Goal: Task Accomplishment & Management: Complete application form

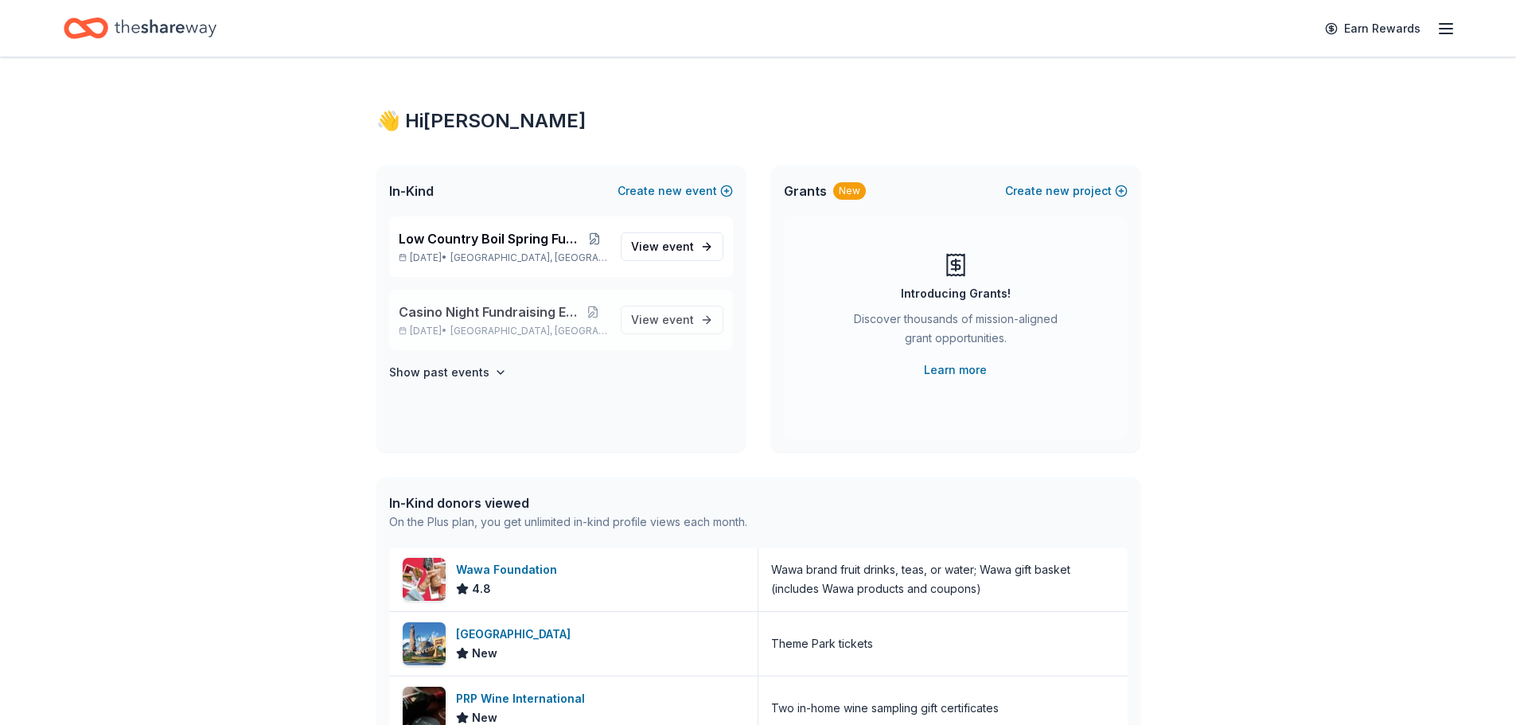
click at [519, 316] on span "Casino Night Fundraising Event" at bounding box center [489, 311] width 180 height 19
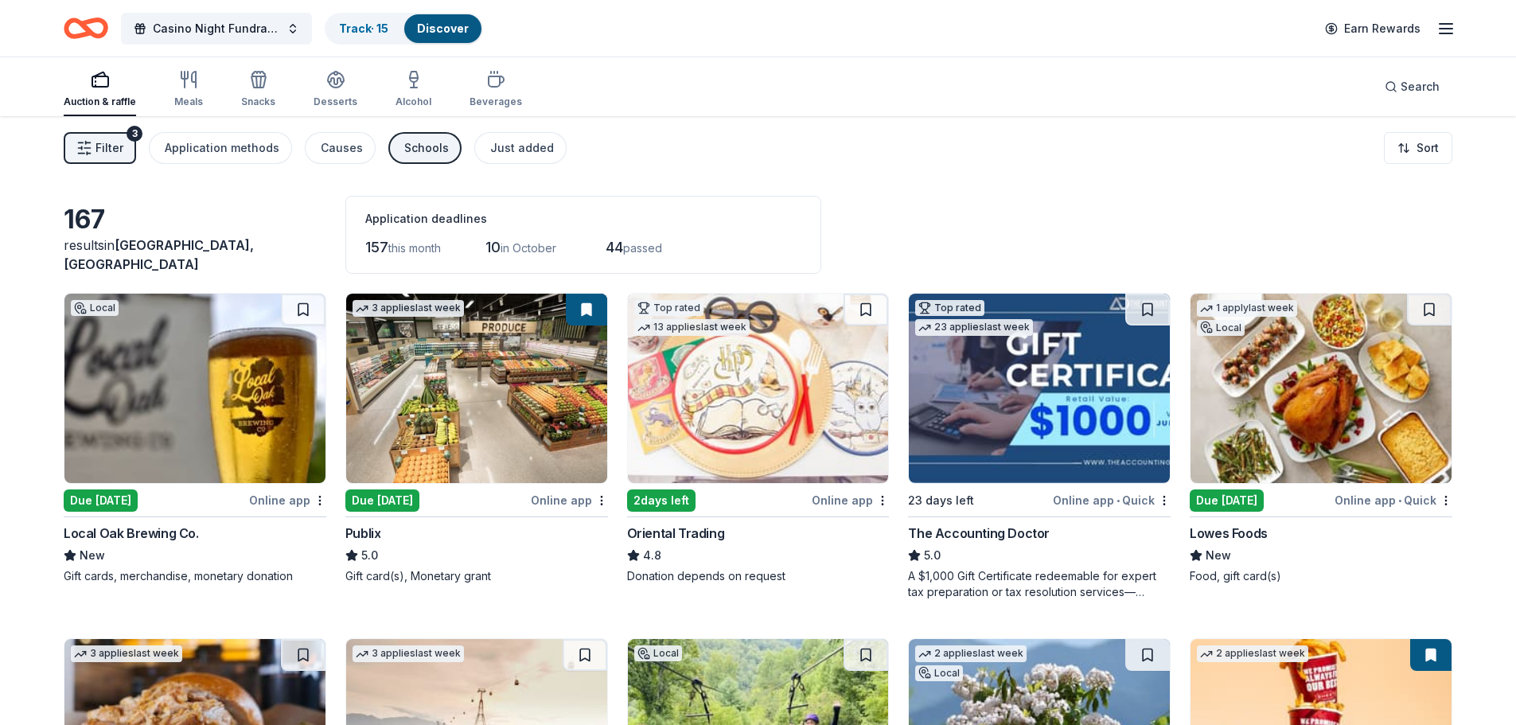
click at [734, 435] on img at bounding box center [758, 388] width 261 height 189
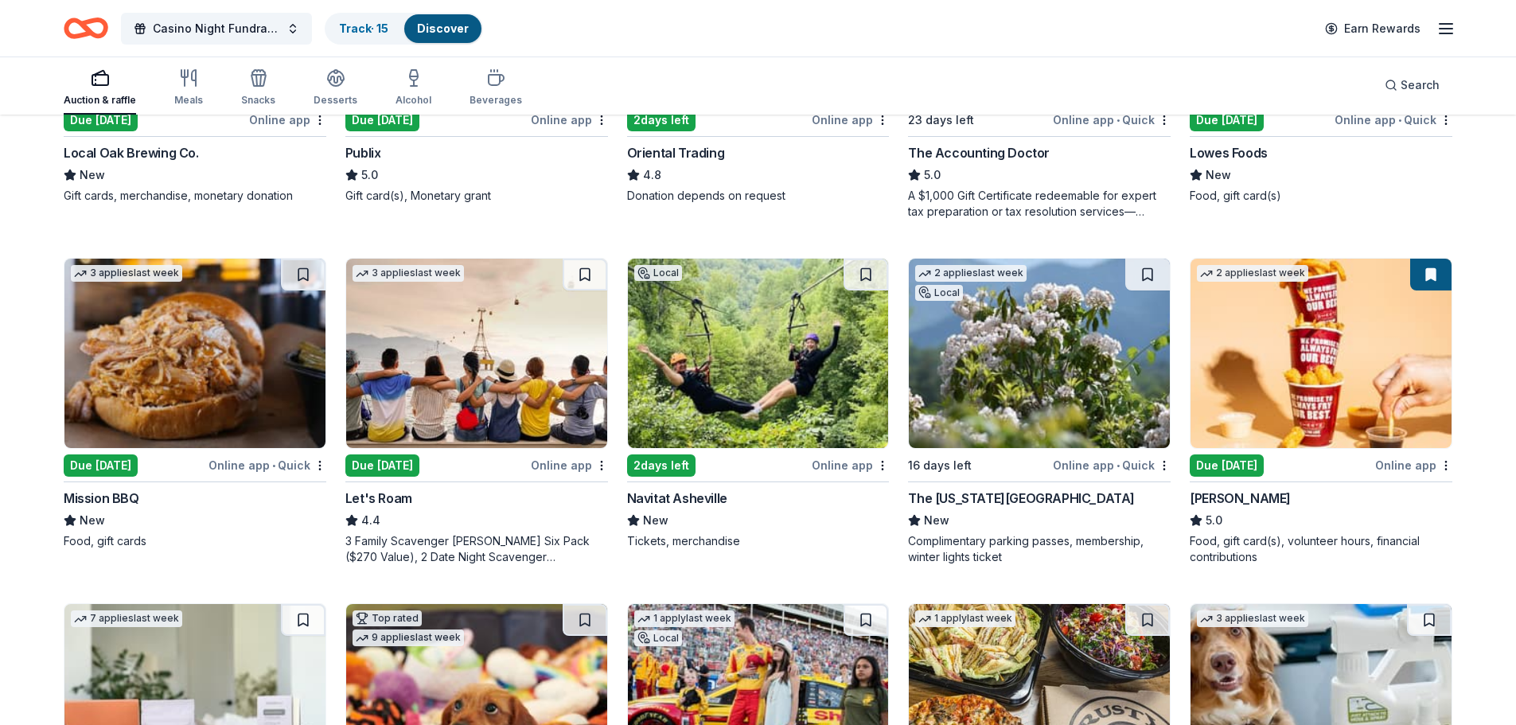
scroll to position [398, 0]
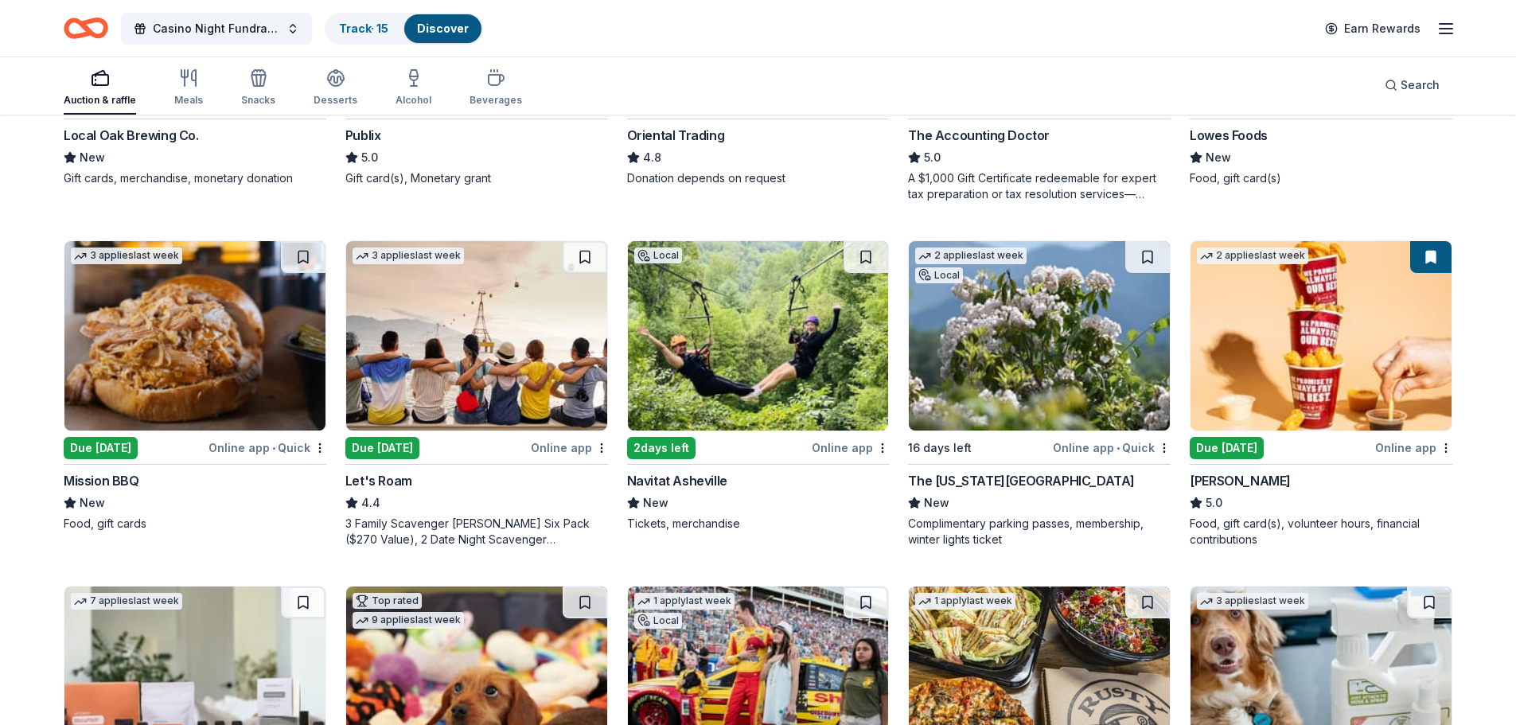
click at [478, 369] on img at bounding box center [476, 335] width 261 height 189
click at [537, 341] on img at bounding box center [476, 335] width 261 height 189
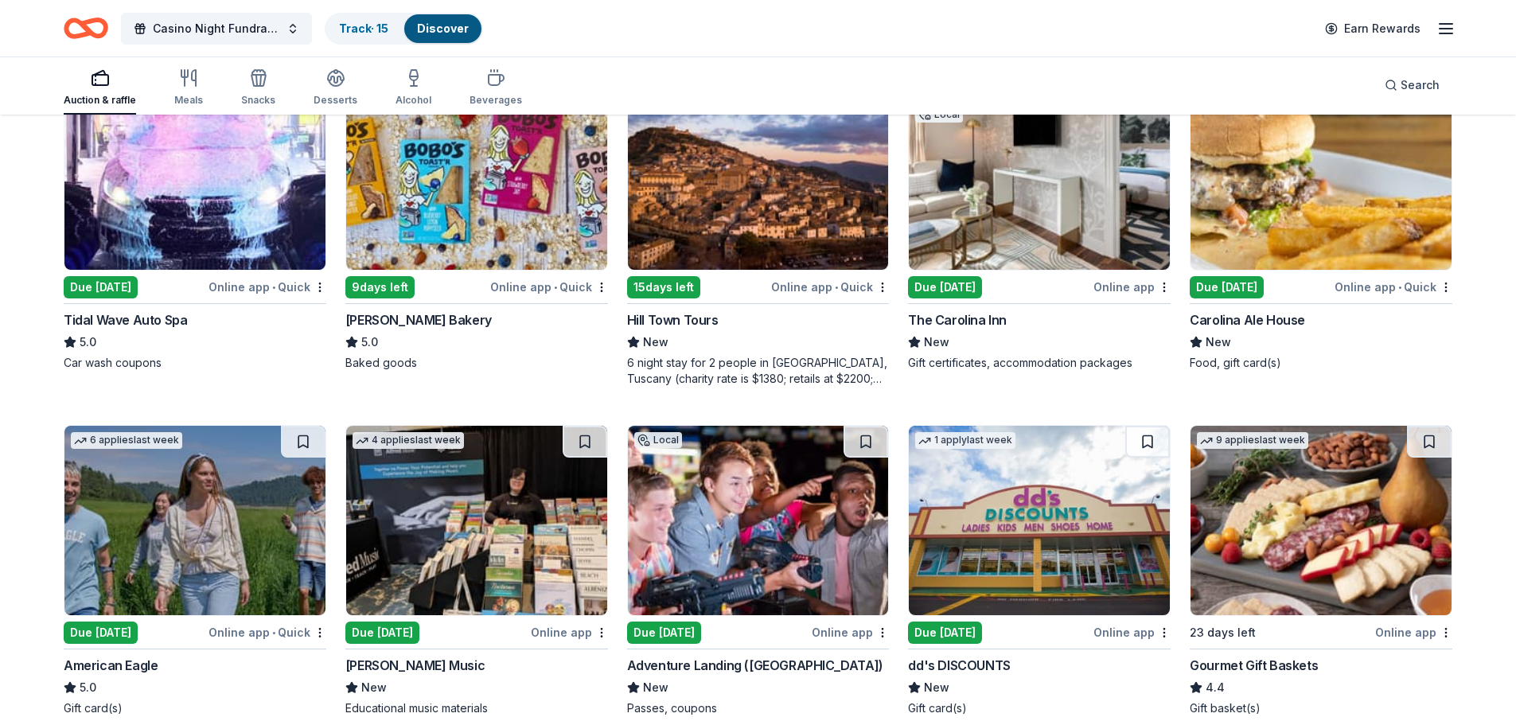
scroll to position [1968, 0]
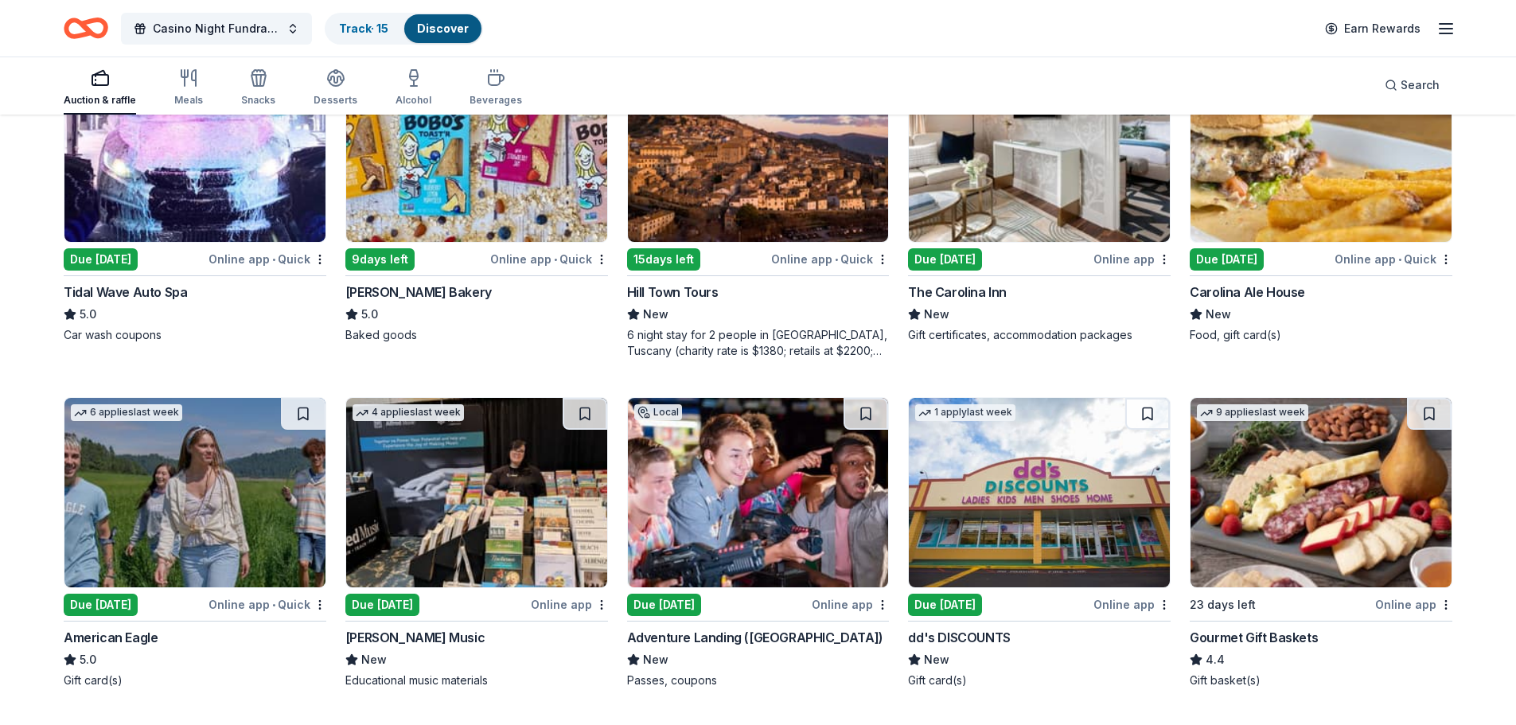
click at [1300, 220] on img at bounding box center [1321, 147] width 261 height 189
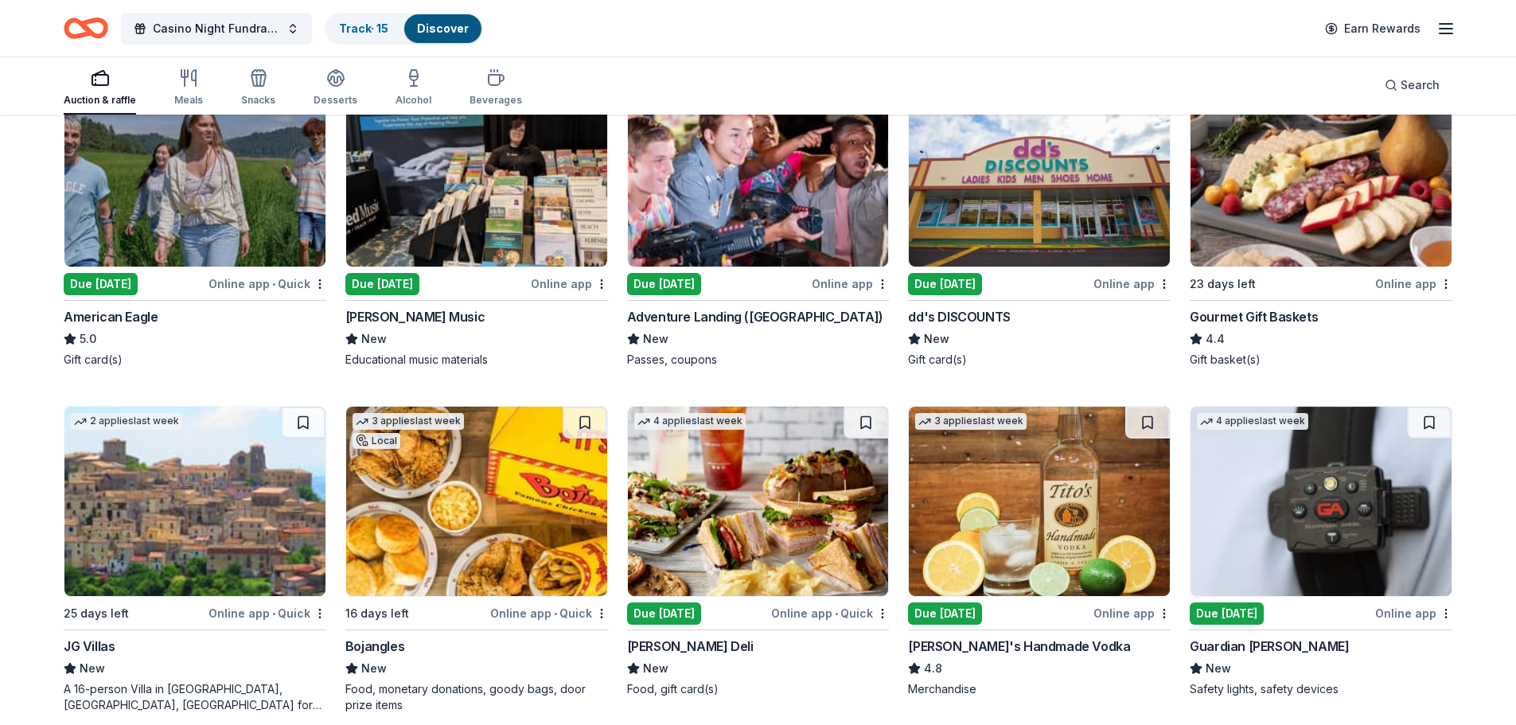
scroll to position [2366, 0]
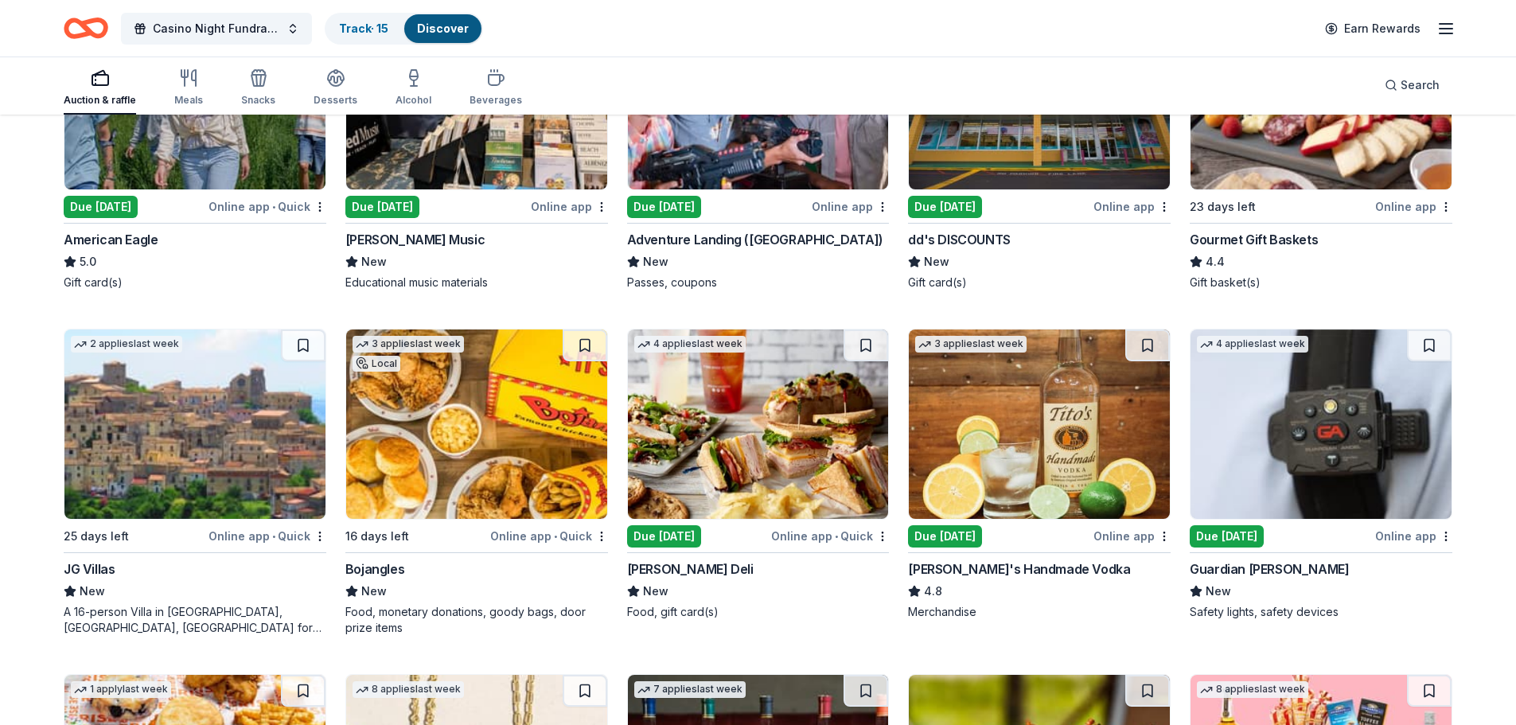
click at [773, 438] on img at bounding box center [758, 424] width 261 height 189
click at [747, 439] on img at bounding box center [758, 424] width 261 height 189
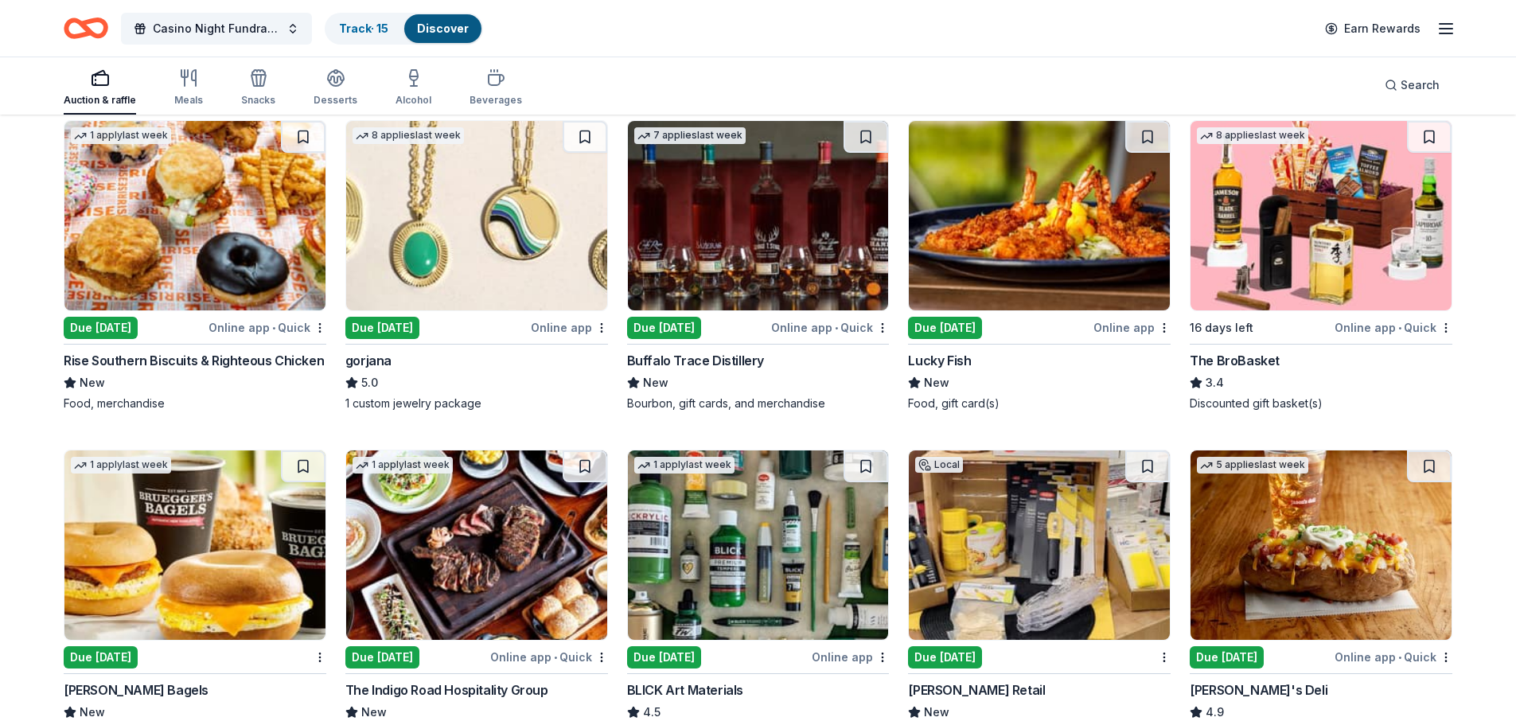
scroll to position [2924, 0]
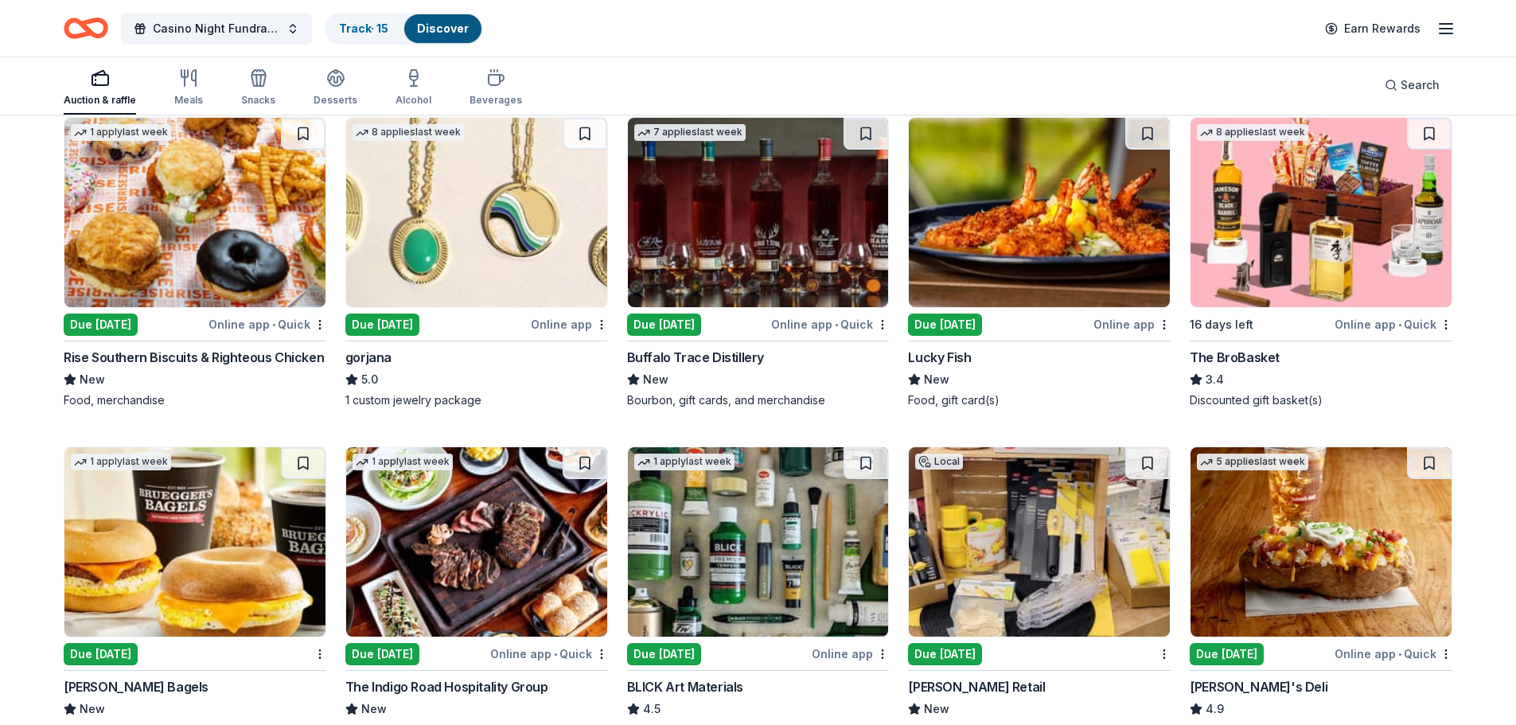
click at [459, 234] on img at bounding box center [476, 212] width 261 height 189
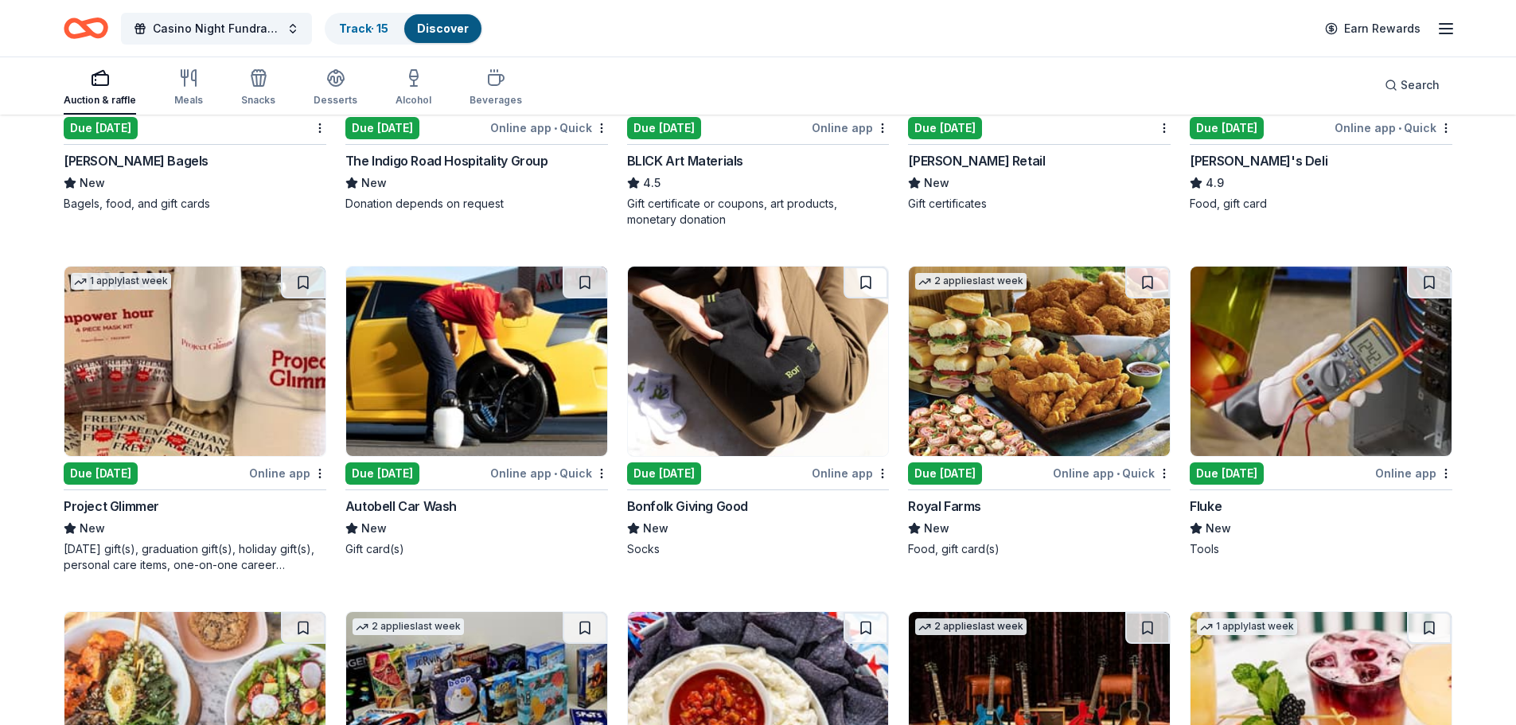
scroll to position [3478, 0]
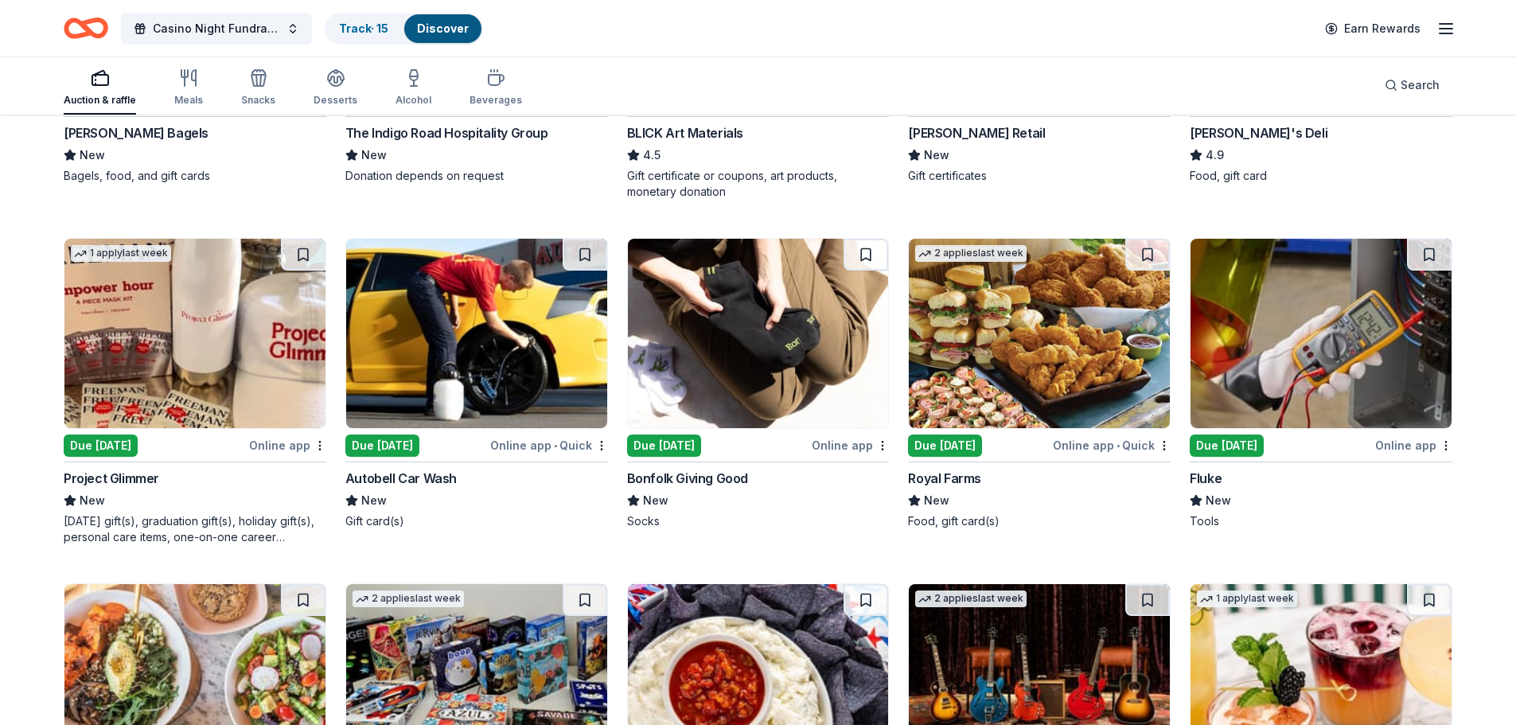
click at [1033, 361] on img at bounding box center [1039, 333] width 261 height 189
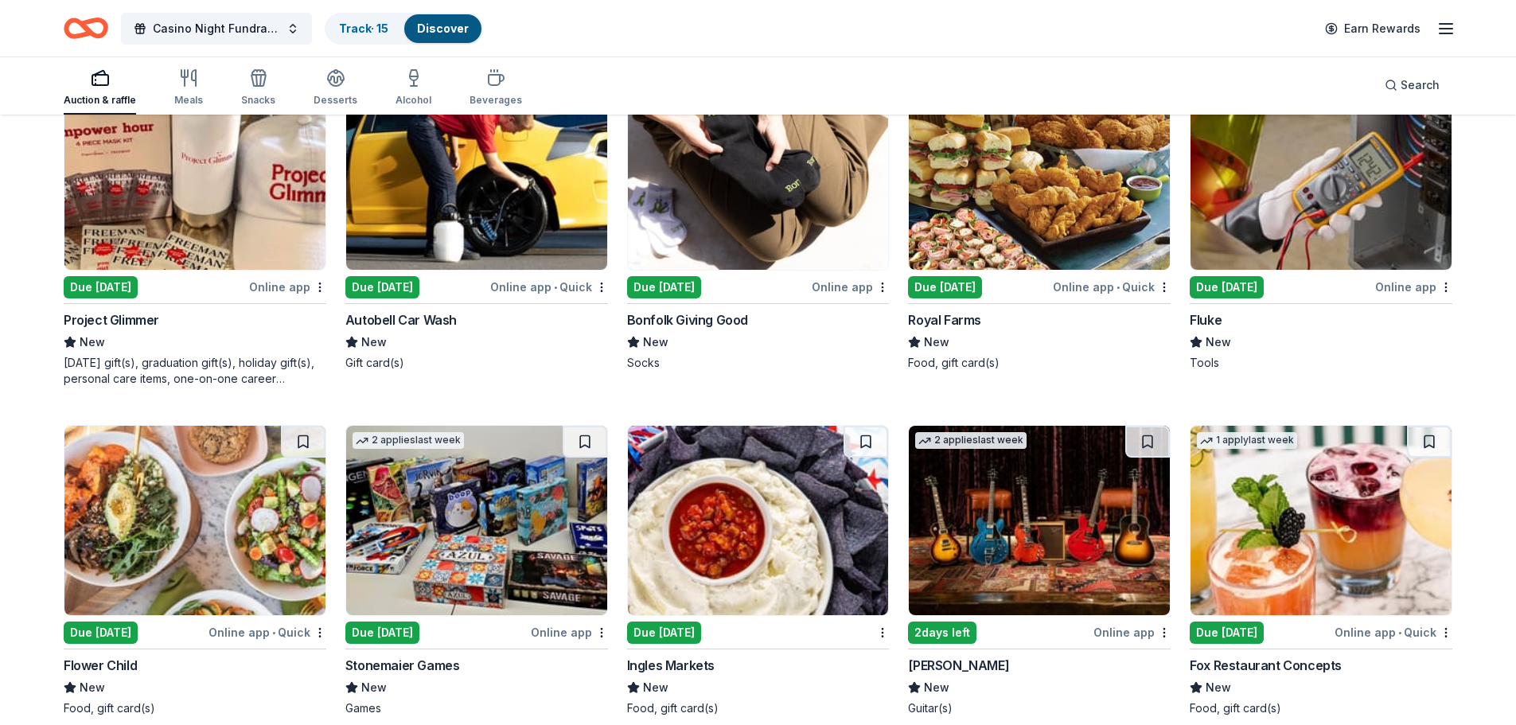
scroll to position [3557, 0]
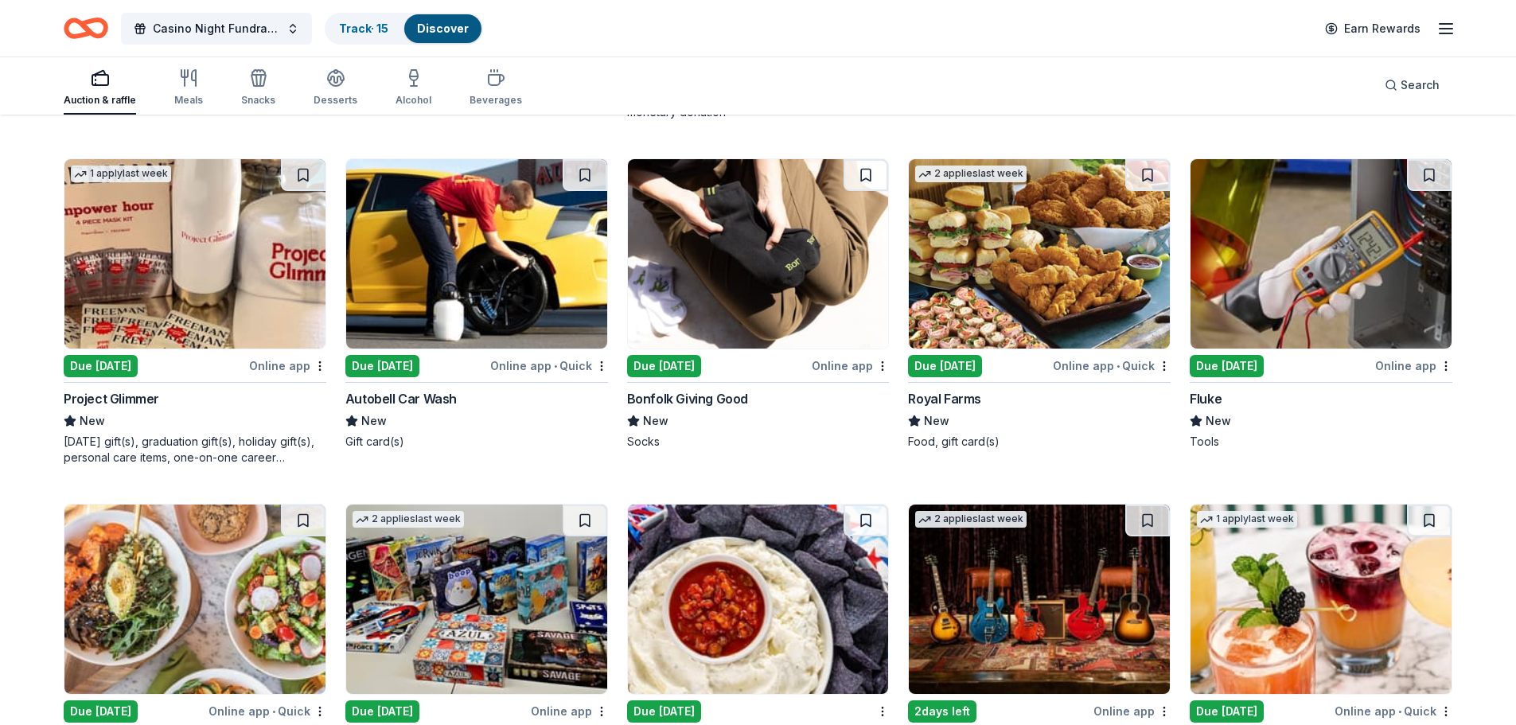
click at [1098, 275] on img at bounding box center [1039, 253] width 261 height 189
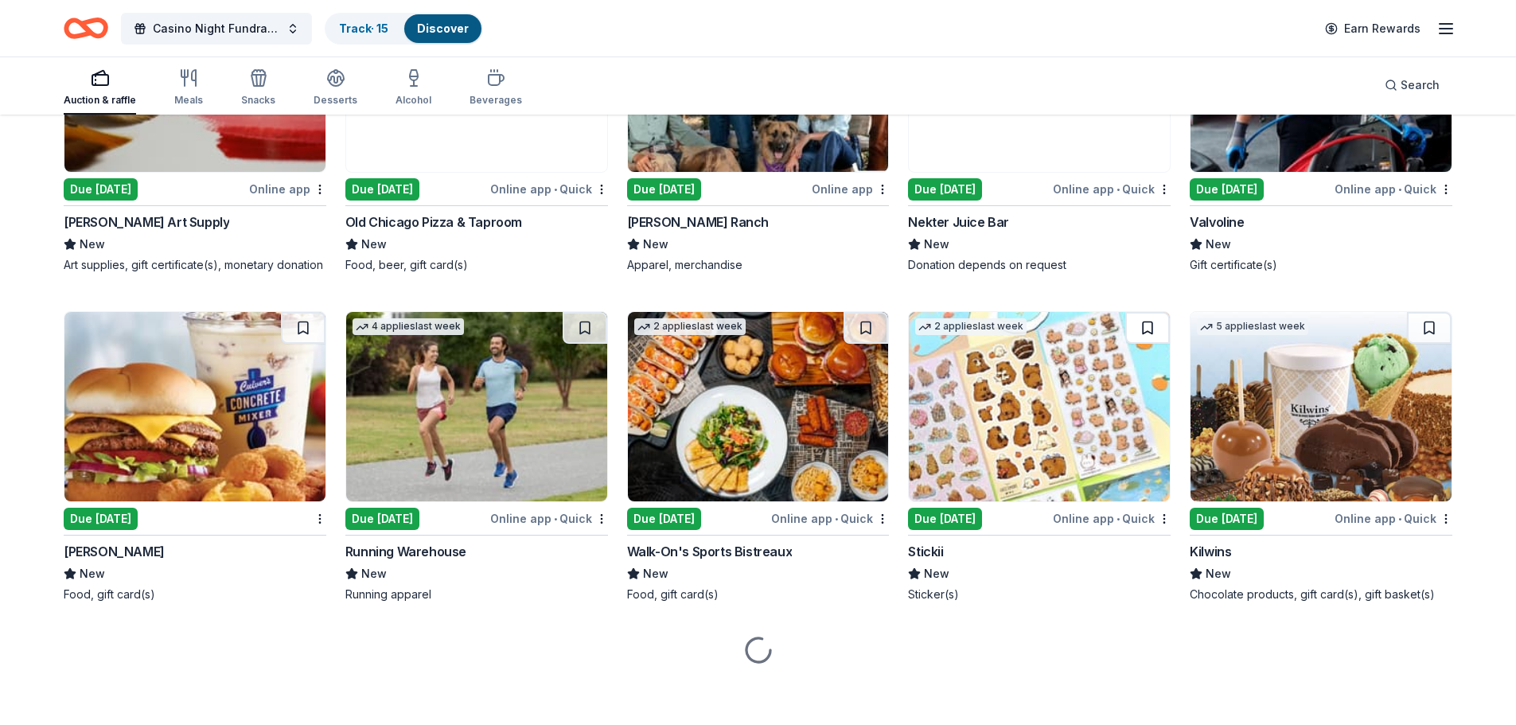
scroll to position [4414, 0]
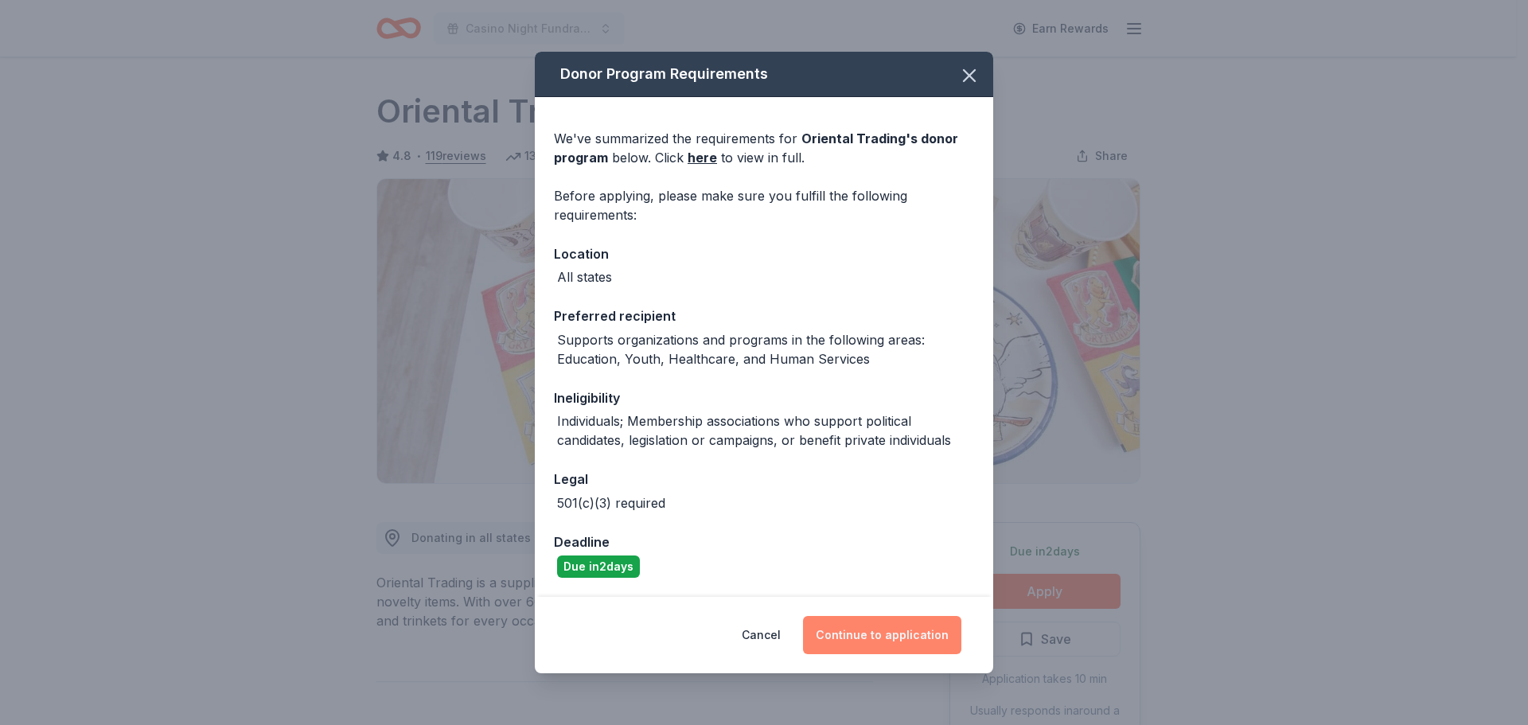
click at [880, 632] on button "Continue to application" at bounding box center [882, 635] width 158 height 38
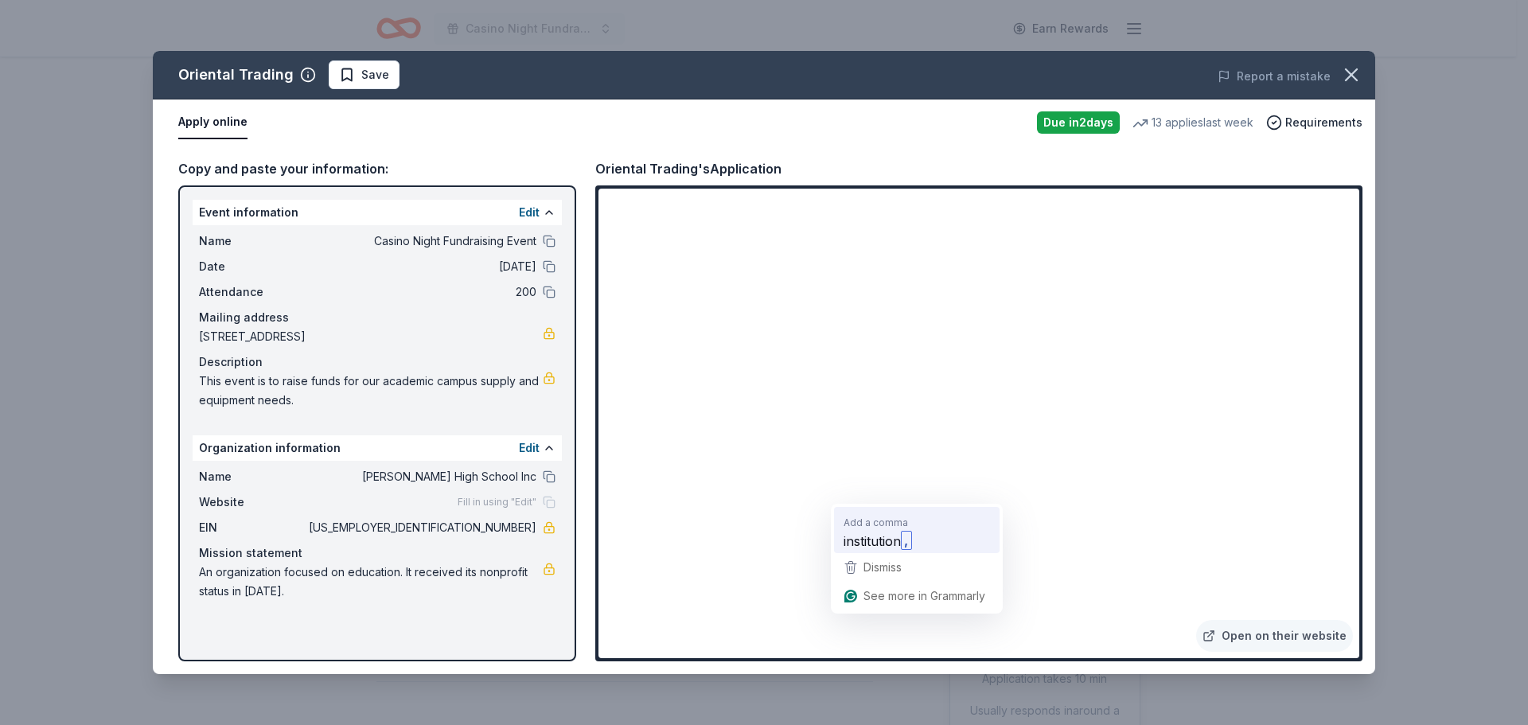
click at [885, 545] on span "institution" at bounding box center [872, 541] width 57 height 20
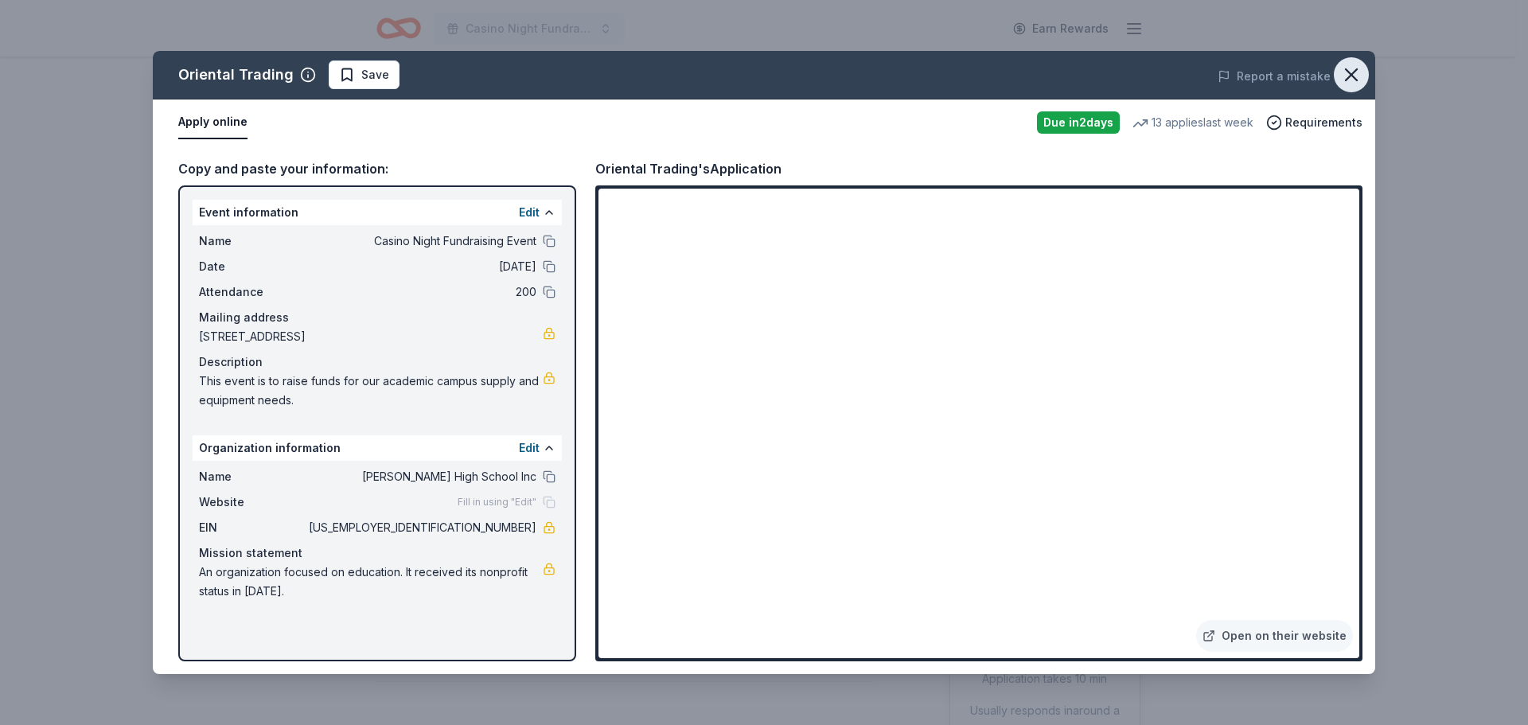
click at [1356, 68] on icon "button" at bounding box center [1351, 75] width 22 height 22
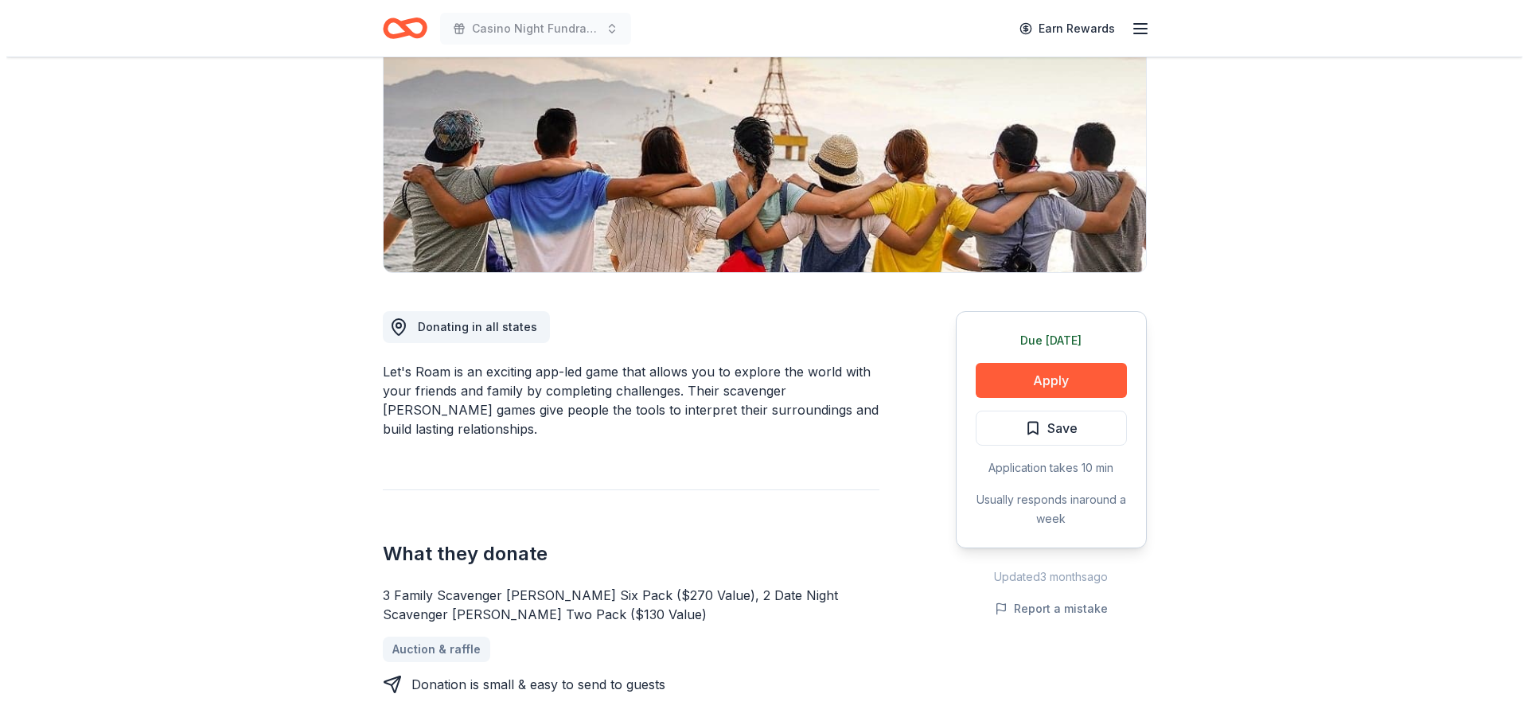
scroll to position [239, 0]
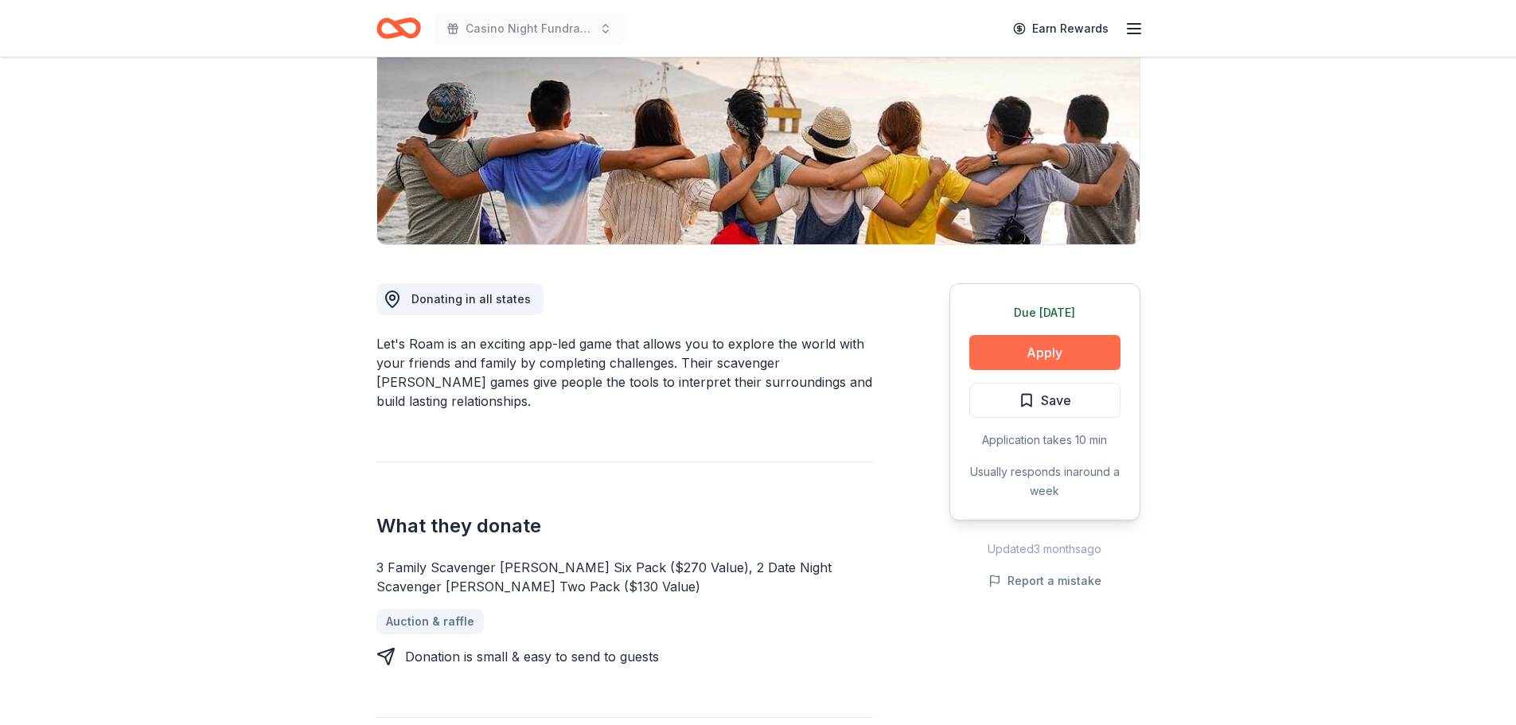
click at [1071, 349] on button "Apply" at bounding box center [1044, 352] width 151 height 35
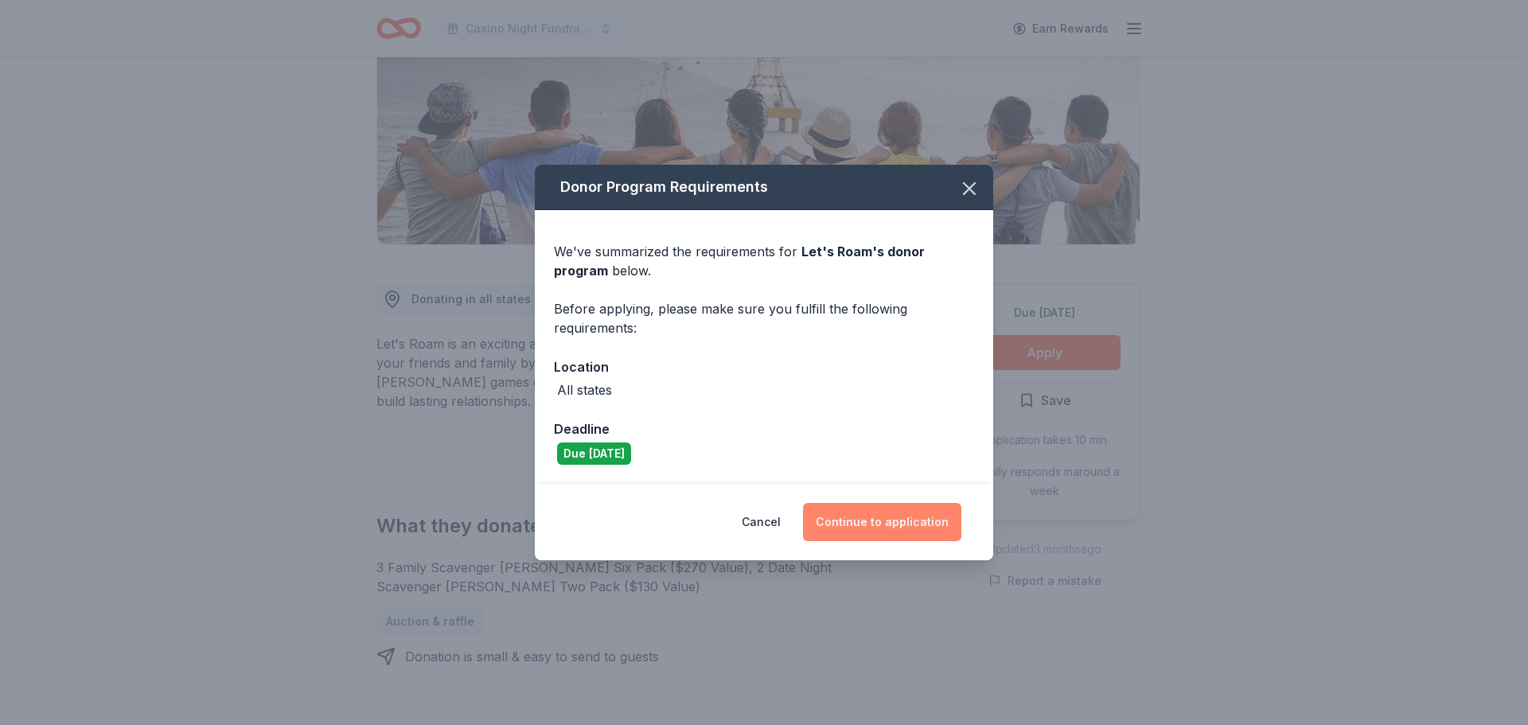
click at [865, 515] on button "Continue to application" at bounding box center [882, 522] width 158 height 38
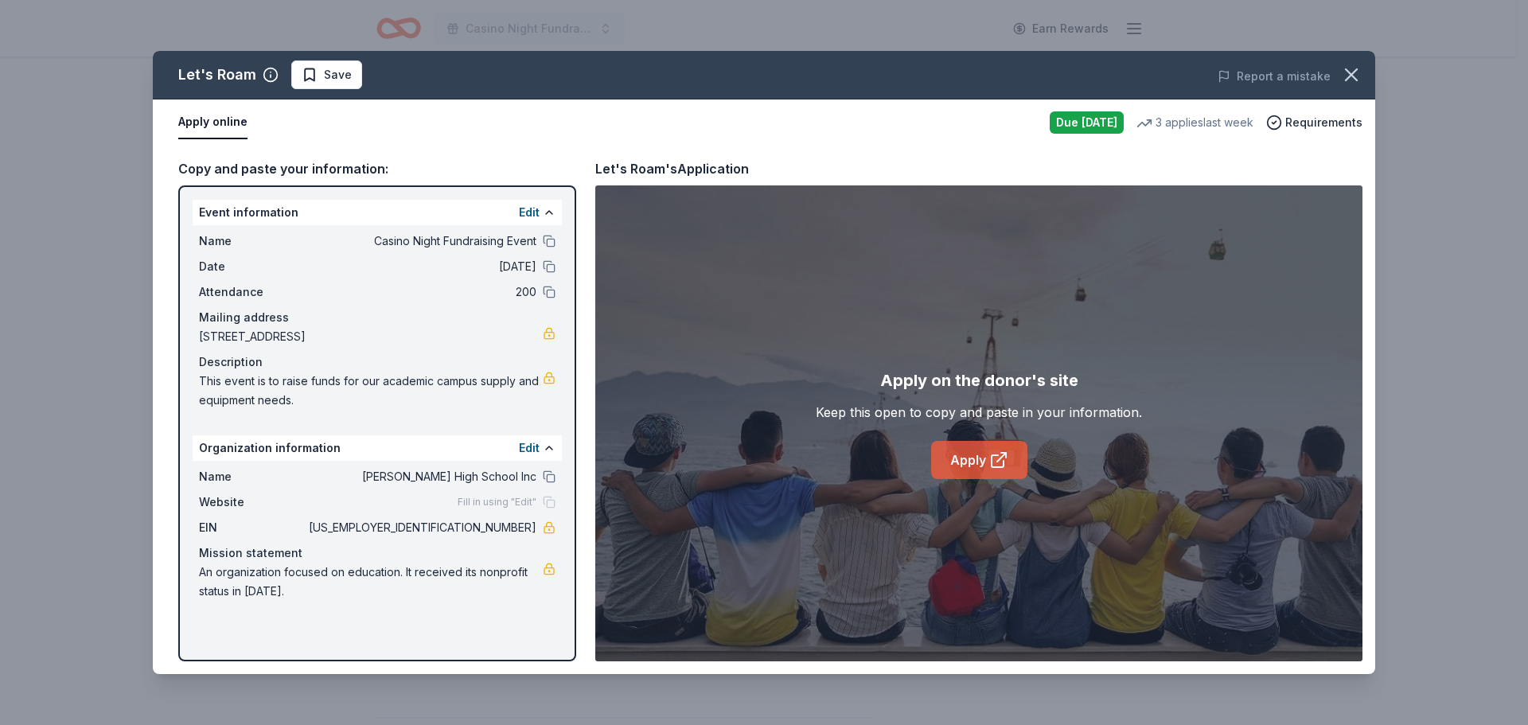
click at [964, 466] on link "Apply" at bounding box center [979, 460] width 96 height 38
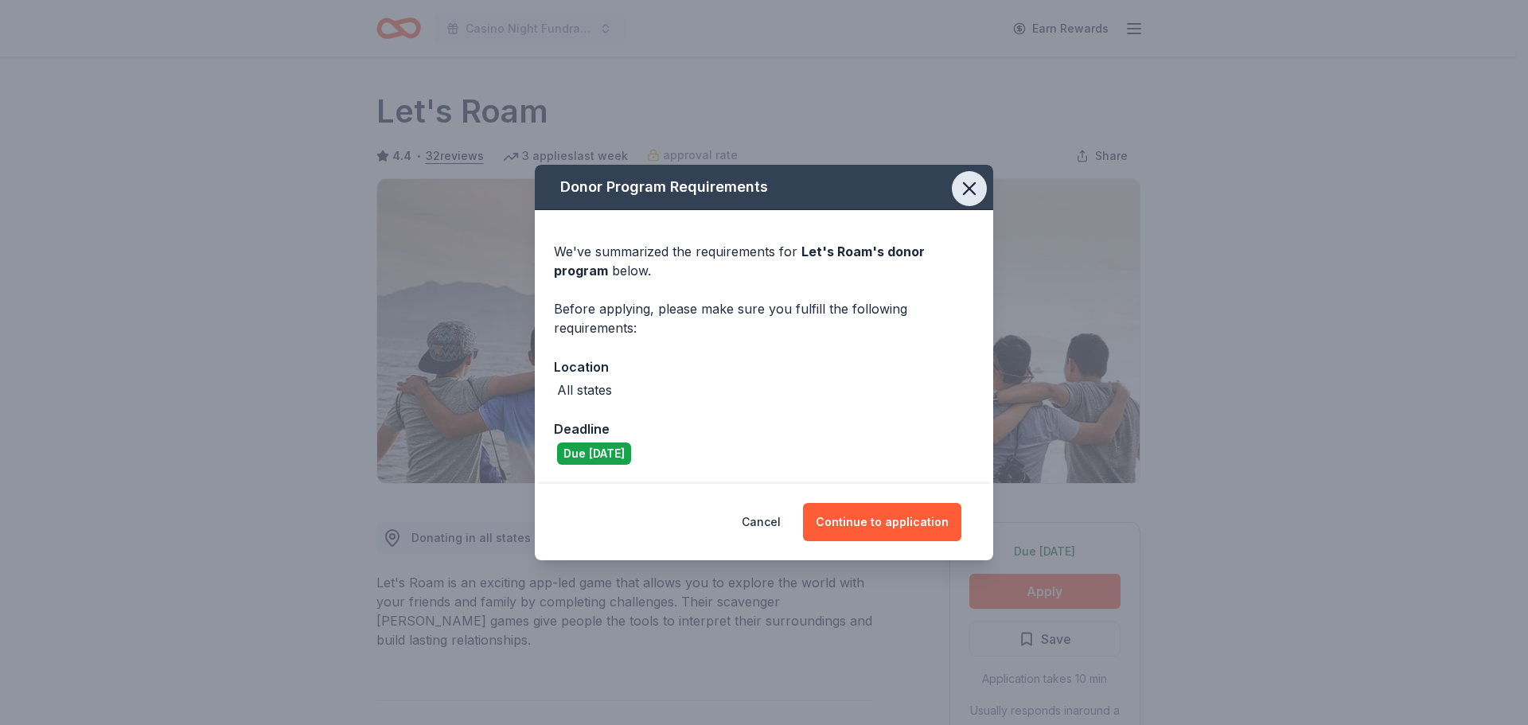
click at [967, 187] on icon "button" at bounding box center [969, 188] width 11 height 11
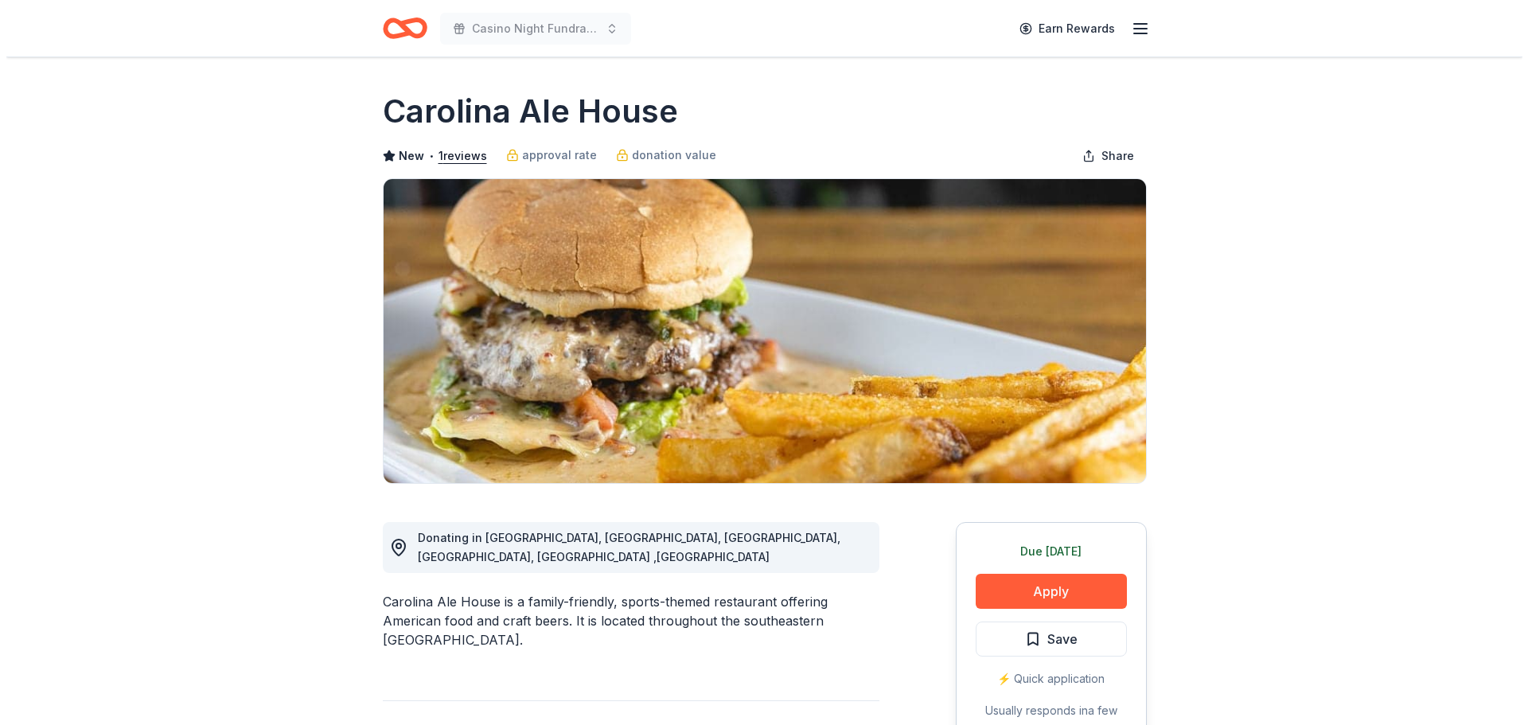
scroll to position [80, 0]
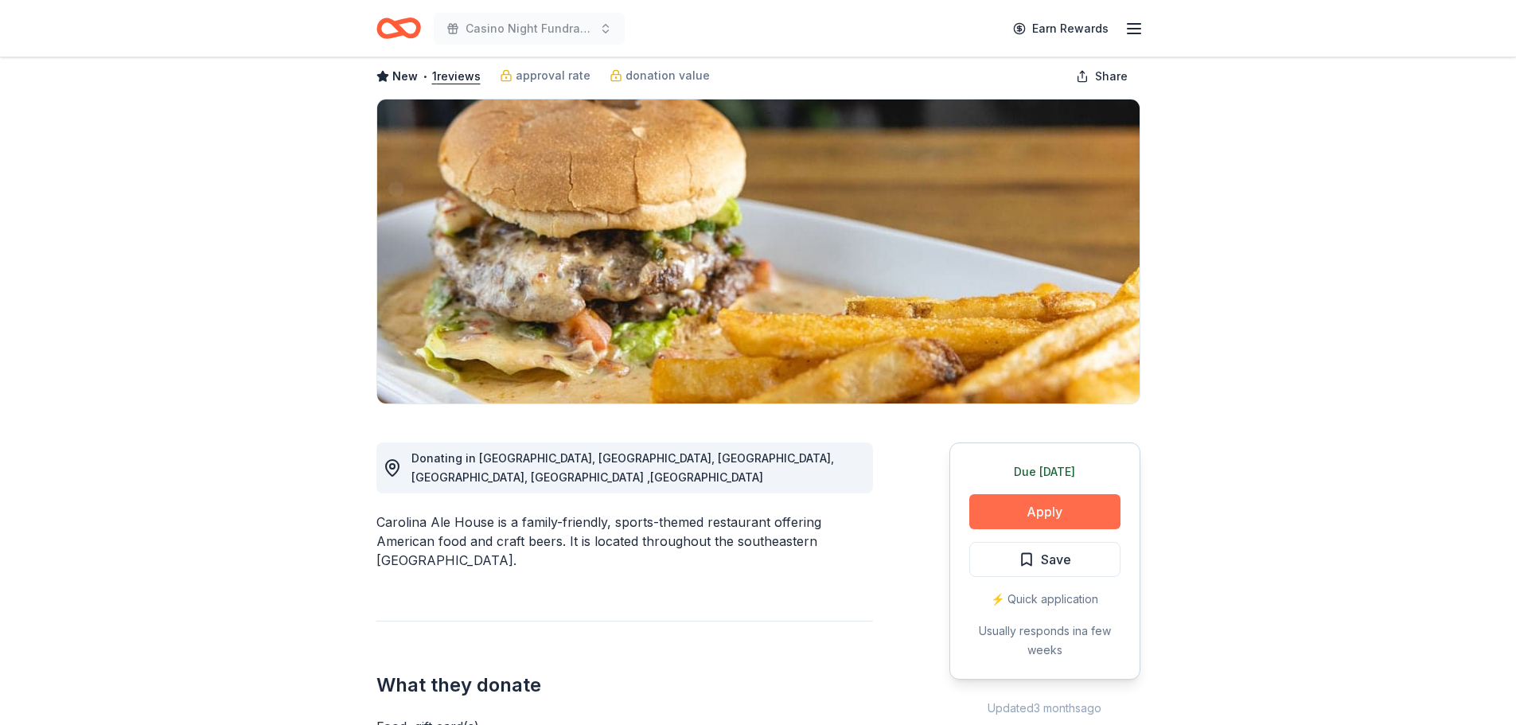
drag, startPoint x: 0, startPoint y: 0, endPoint x: 1047, endPoint y: 516, distance: 1167.6
click at [1047, 516] on button "Apply" at bounding box center [1044, 511] width 151 height 35
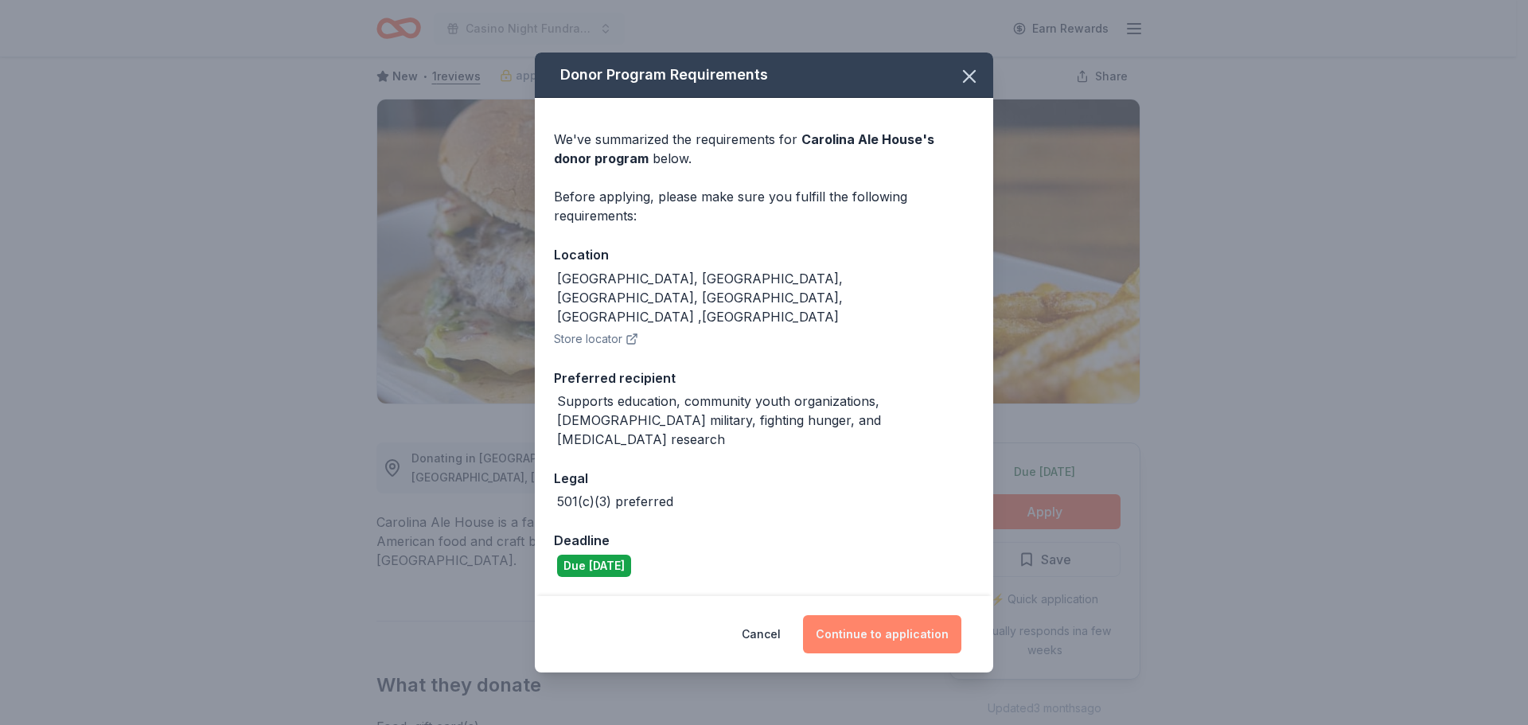
click at [923, 615] on button "Continue to application" at bounding box center [882, 634] width 158 height 38
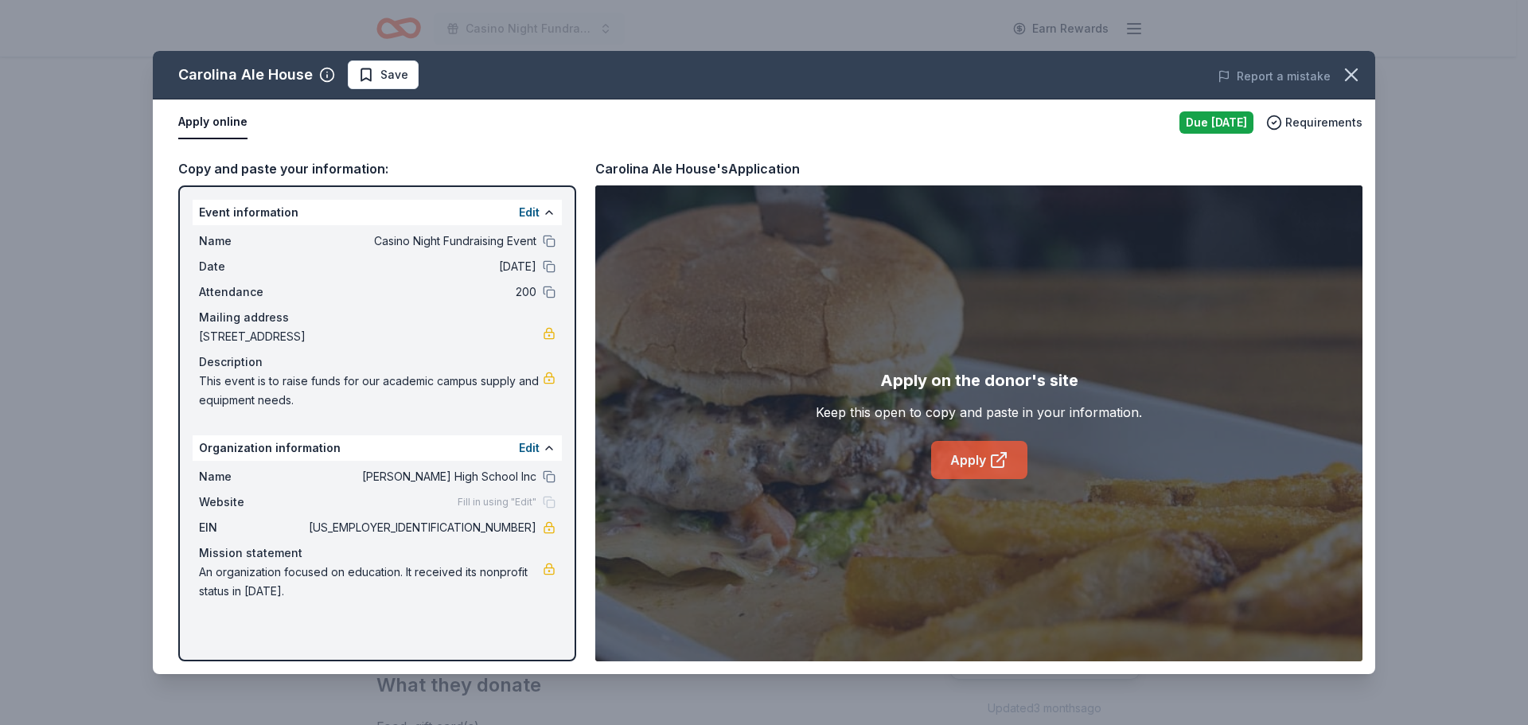
click at [986, 450] on link "Apply" at bounding box center [979, 460] width 96 height 38
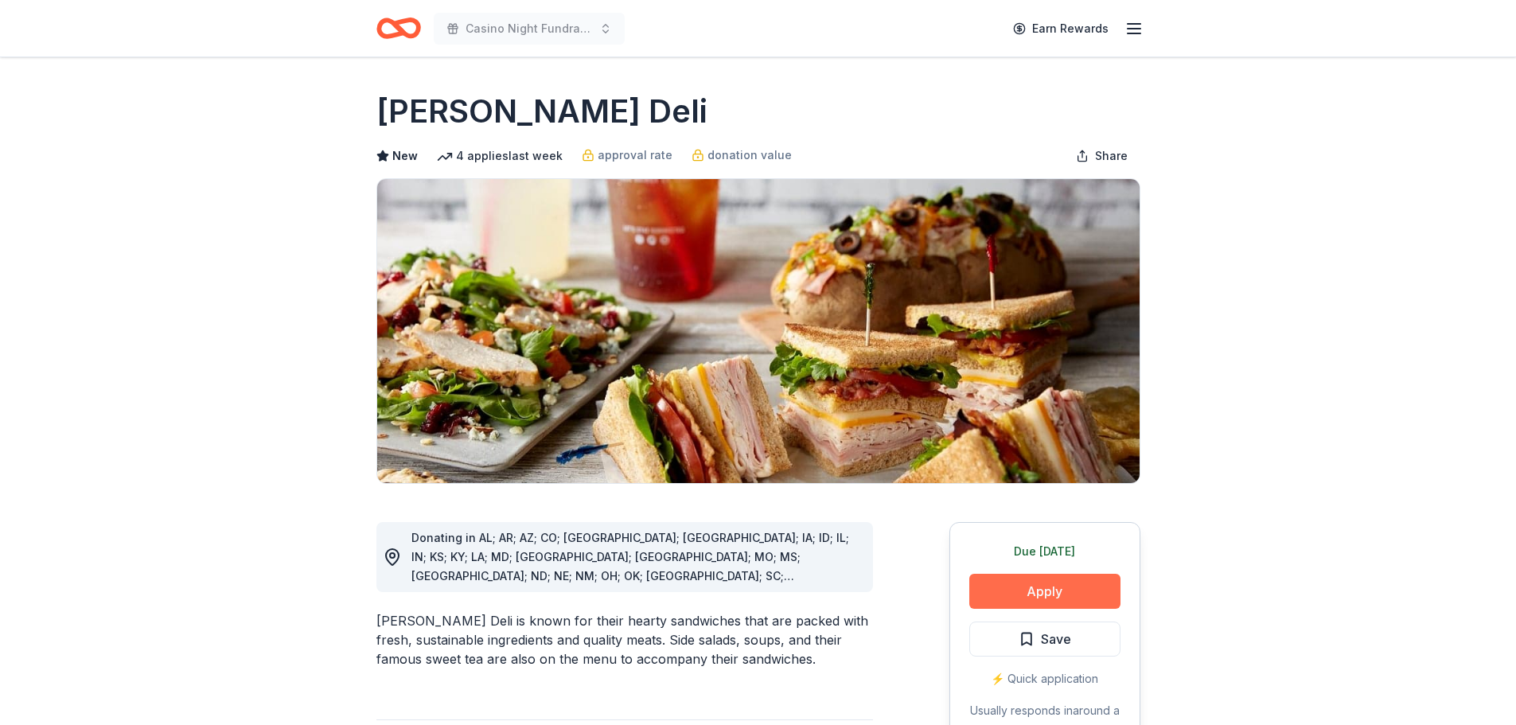
click at [1071, 591] on button "Apply" at bounding box center [1044, 591] width 151 height 35
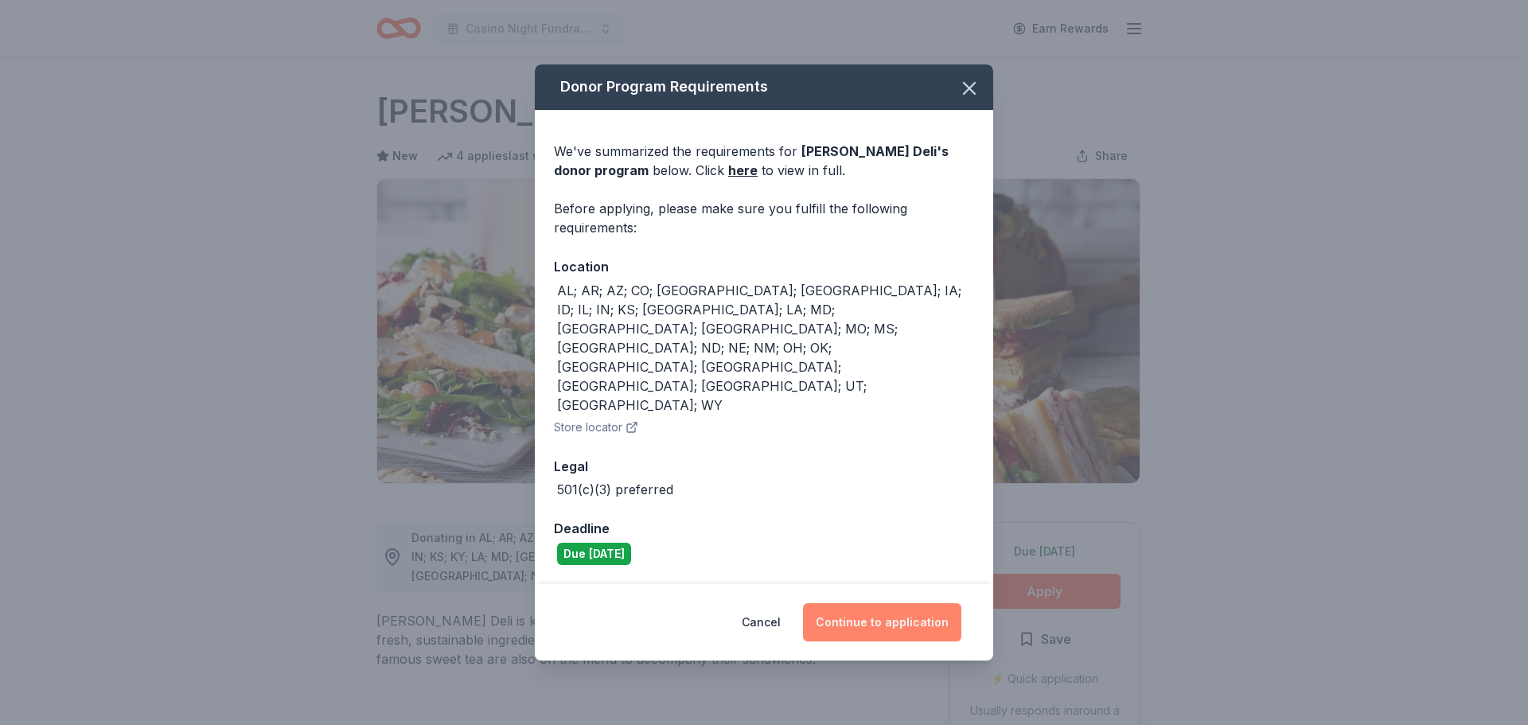
click at [904, 603] on button "Continue to application" at bounding box center [882, 622] width 158 height 38
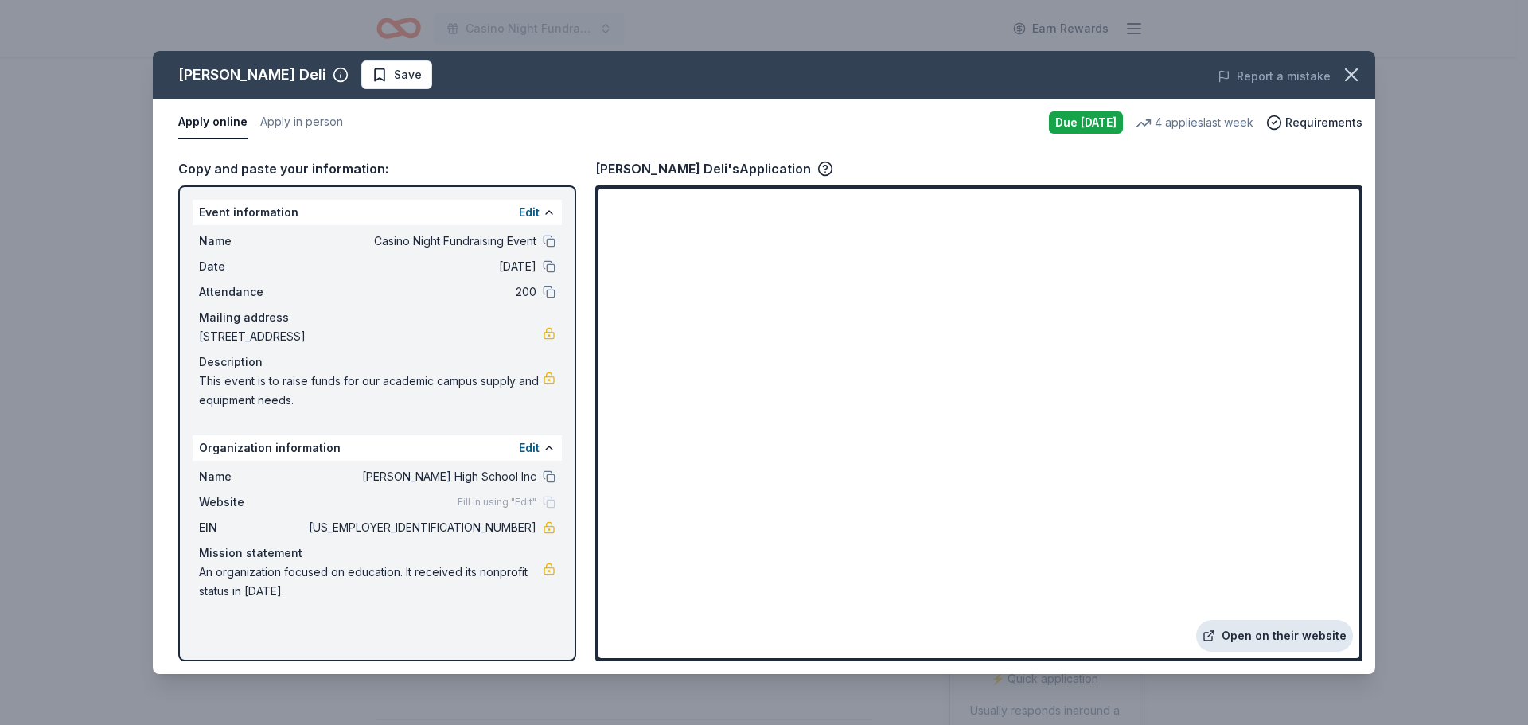
click at [1284, 635] on link "Open on their website" at bounding box center [1274, 636] width 157 height 32
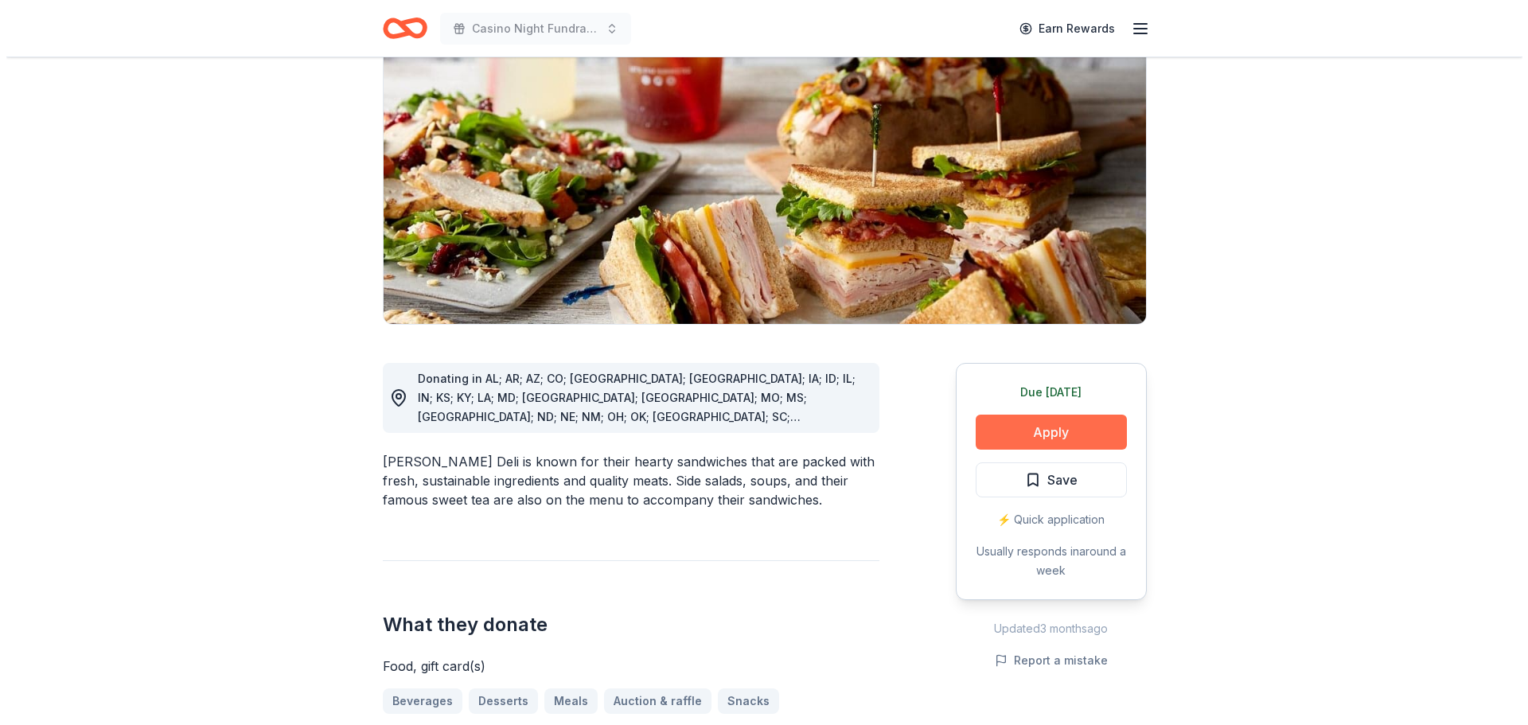
scroll to position [239, 0]
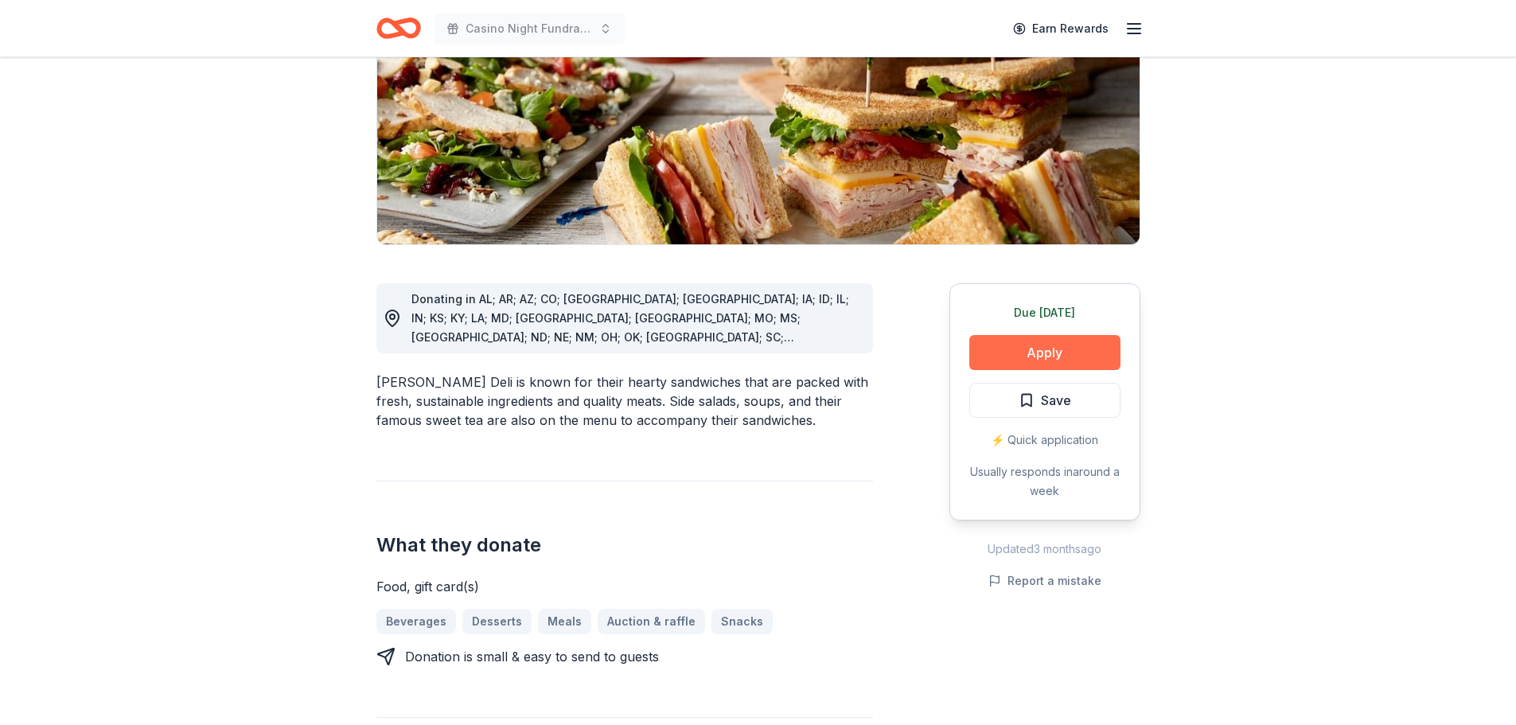
click at [1040, 351] on button "Apply" at bounding box center [1044, 352] width 151 height 35
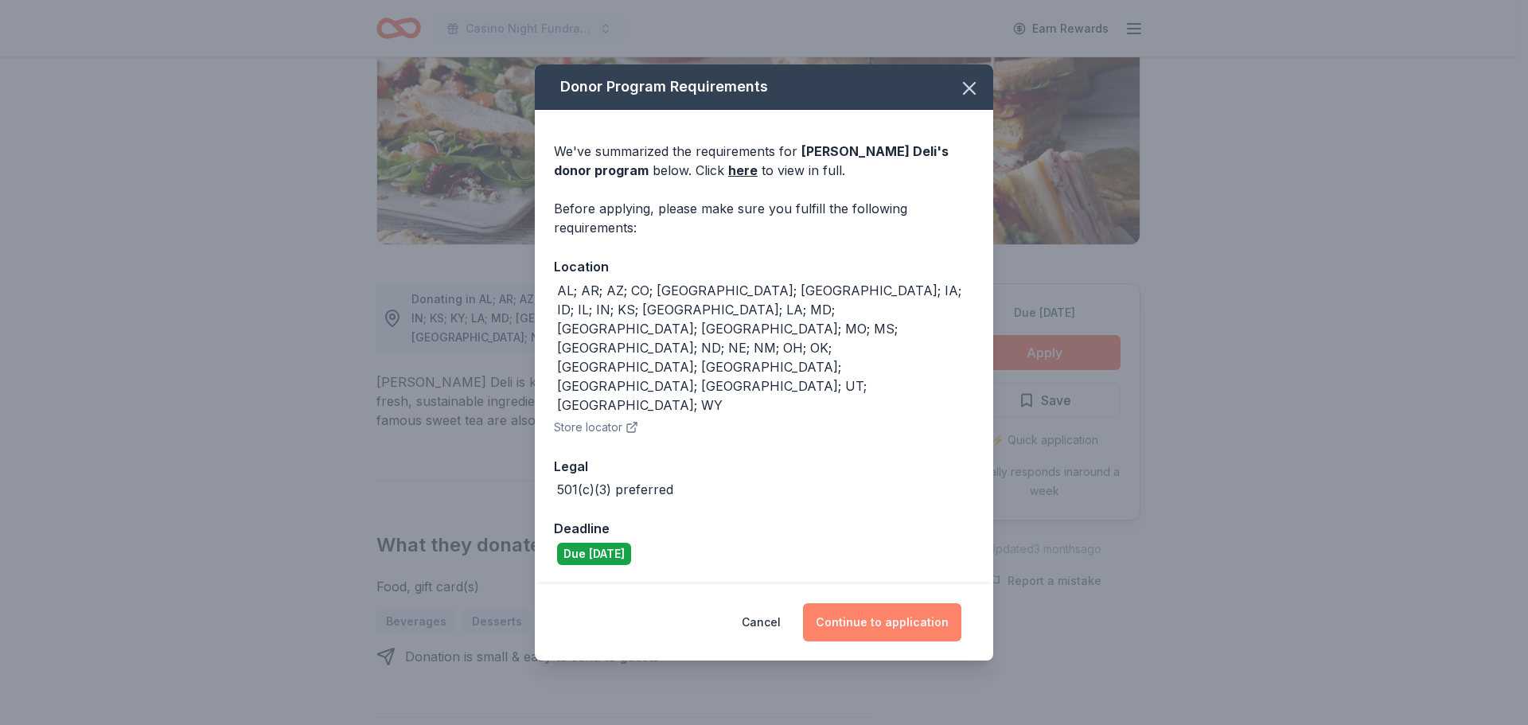
click at [897, 603] on button "Continue to application" at bounding box center [882, 622] width 158 height 38
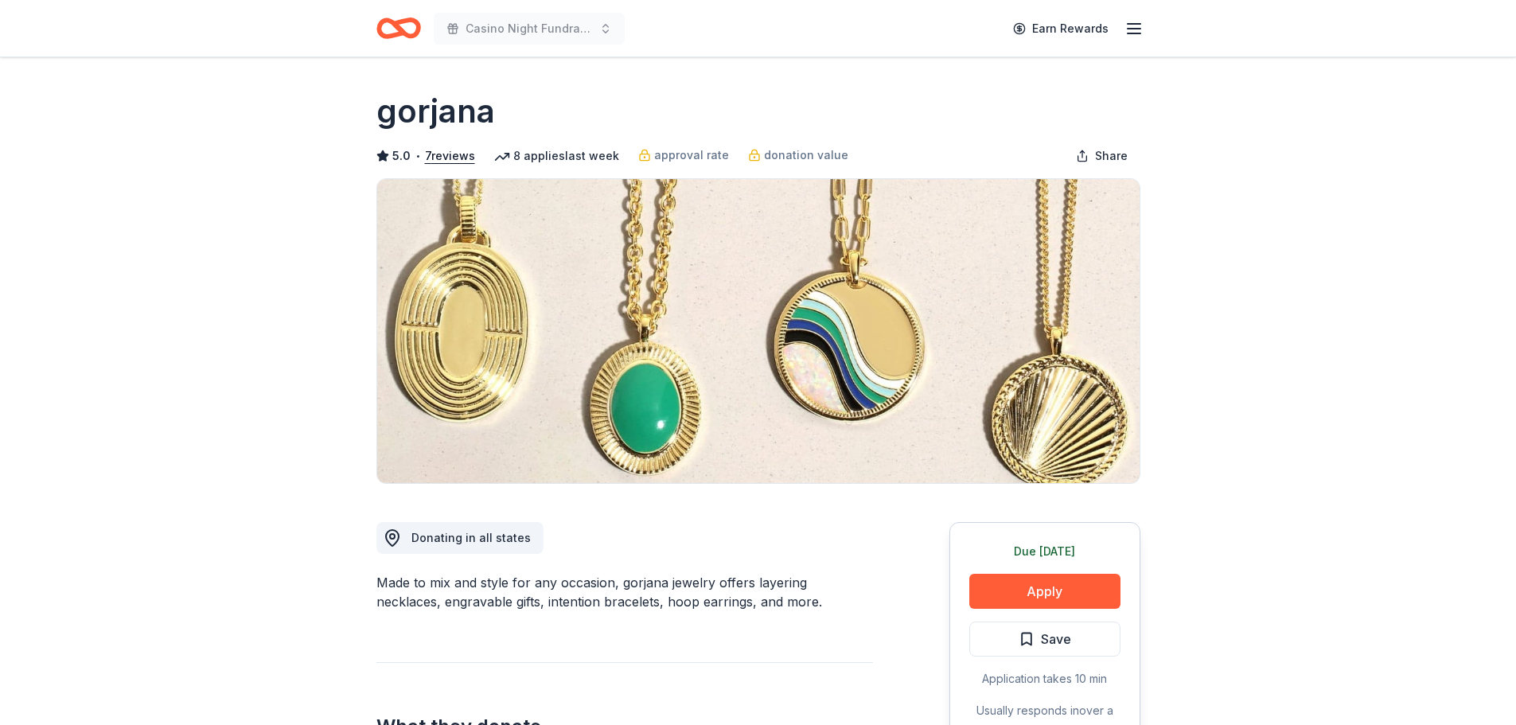
scroll to position [159, 0]
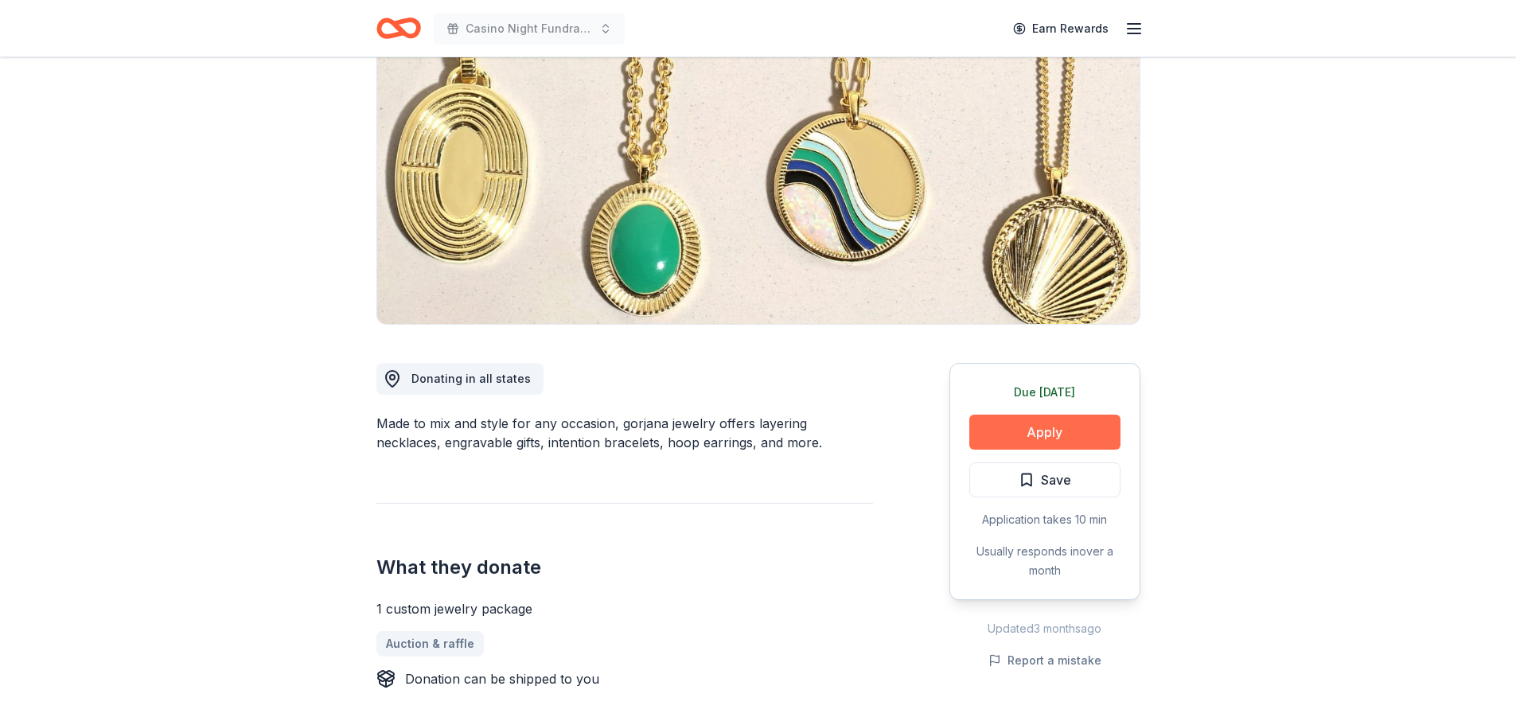
click at [1044, 427] on button "Apply" at bounding box center [1044, 432] width 151 height 35
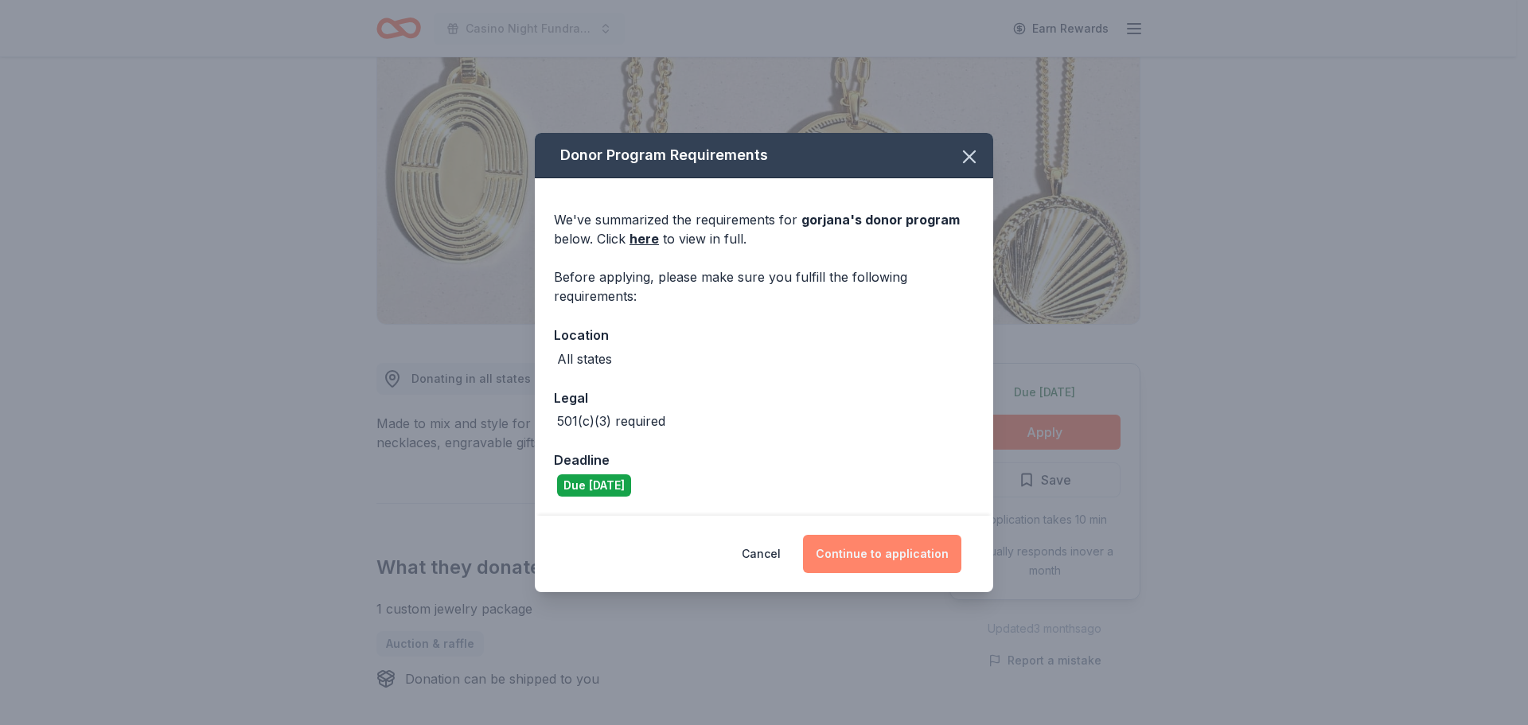
click at [888, 559] on button "Continue to application" at bounding box center [882, 554] width 158 height 38
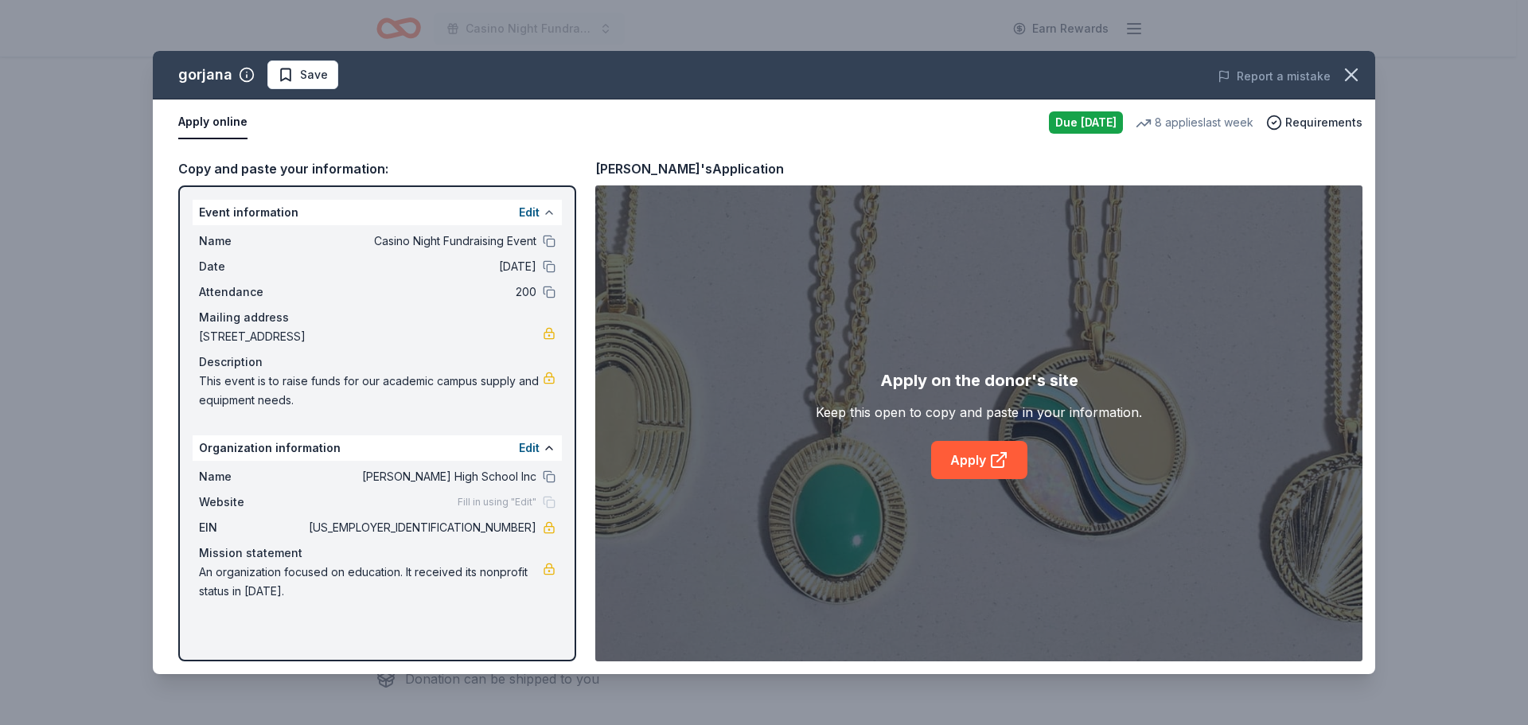
click at [544, 218] on button at bounding box center [549, 212] width 13 height 13
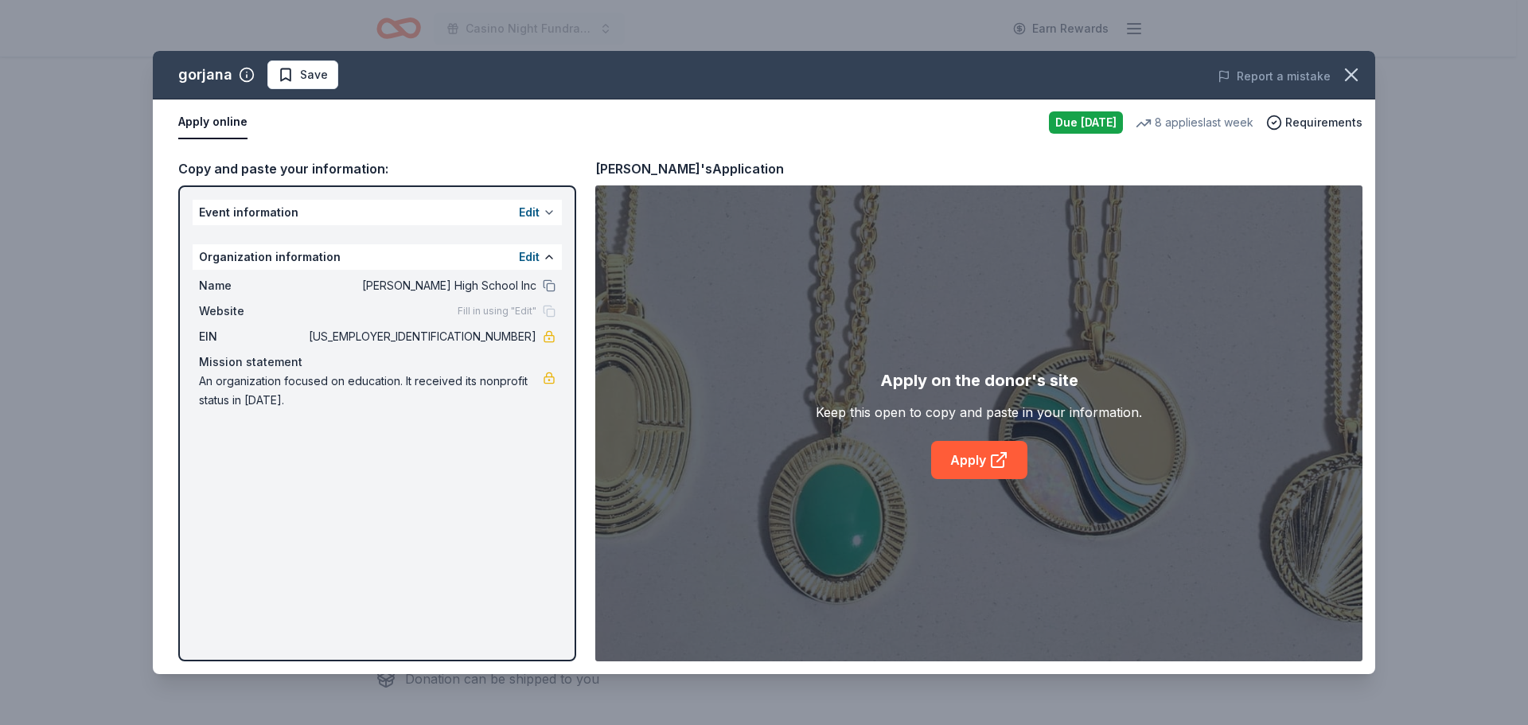
click at [544, 213] on button at bounding box center [549, 212] width 13 height 13
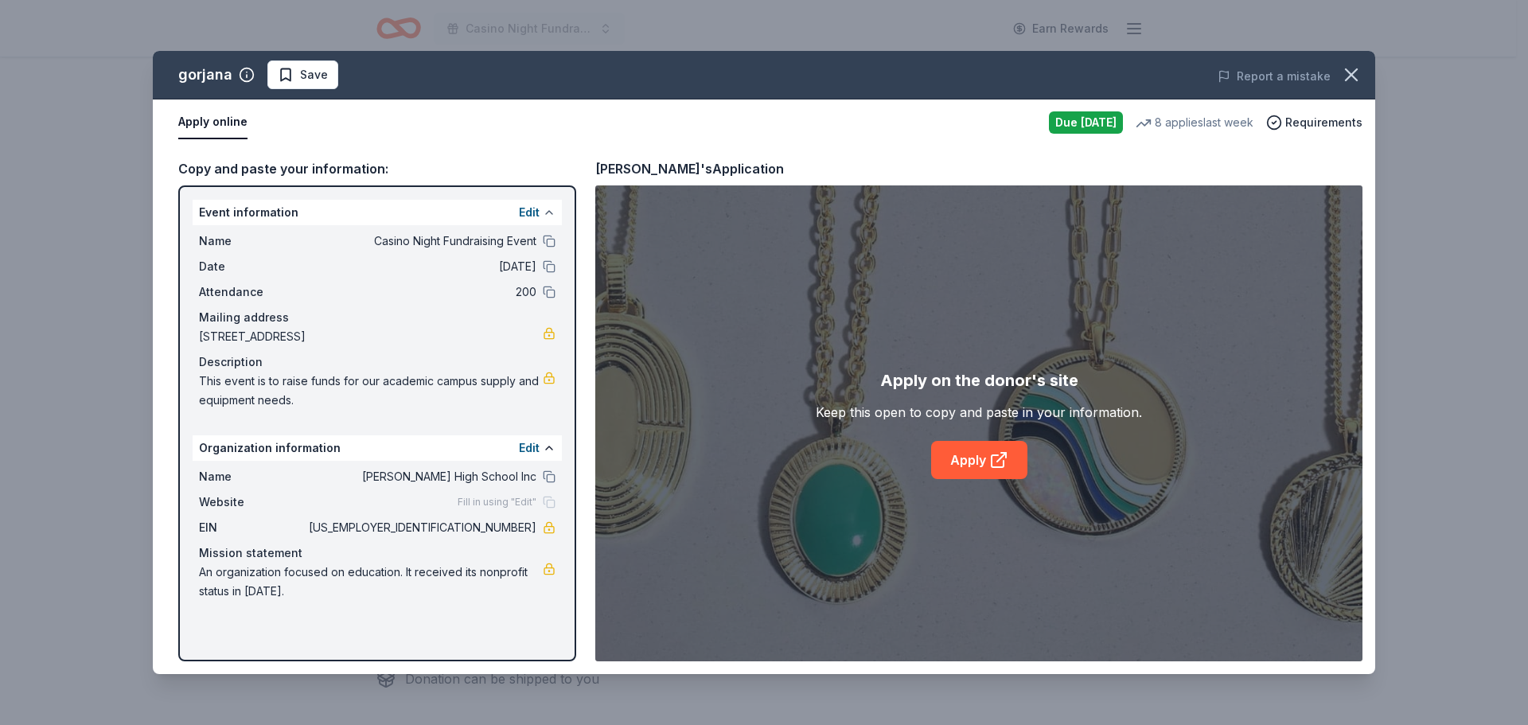
click at [544, 213] on button at bounding box center [549, 212] width 13 height 13
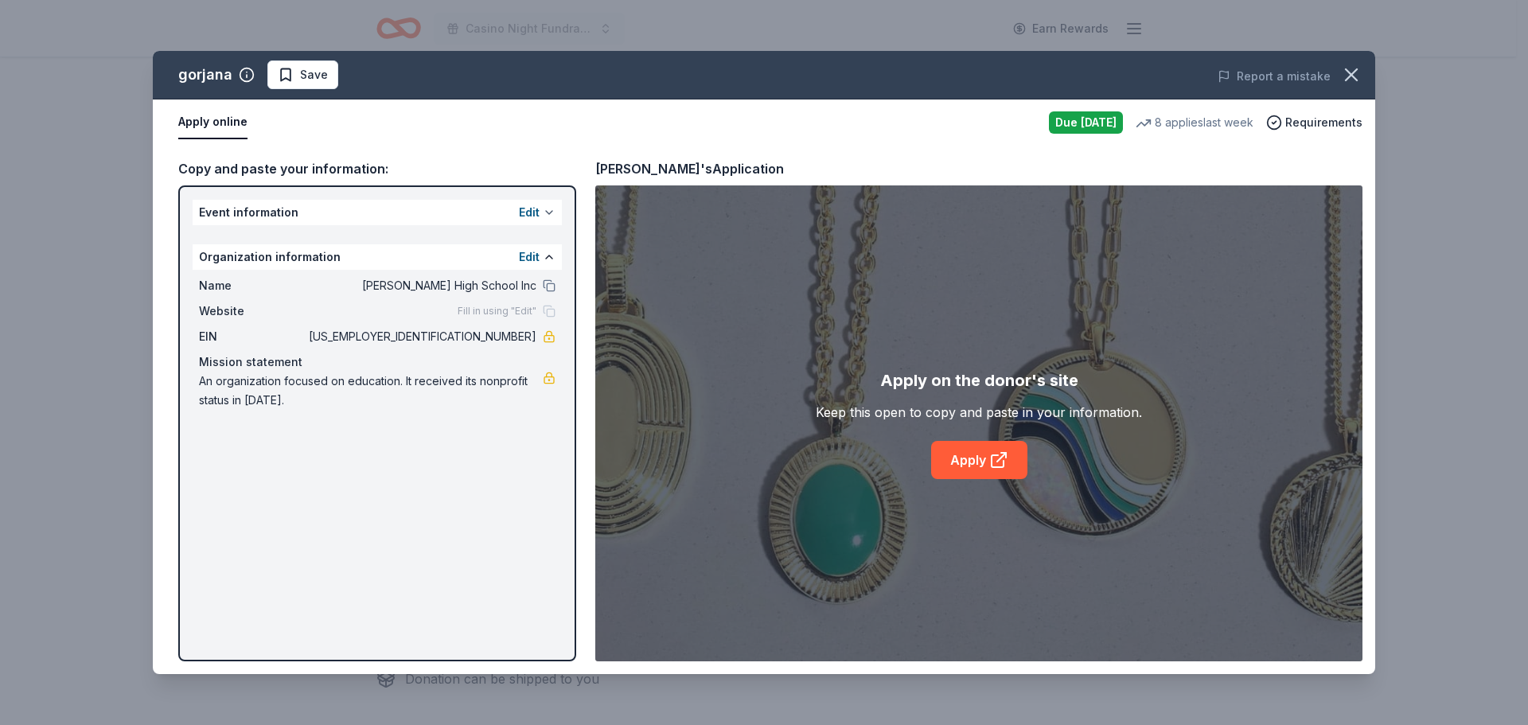
click at [547, 213] on button at bounding box center [549, 212] width 13 height 13
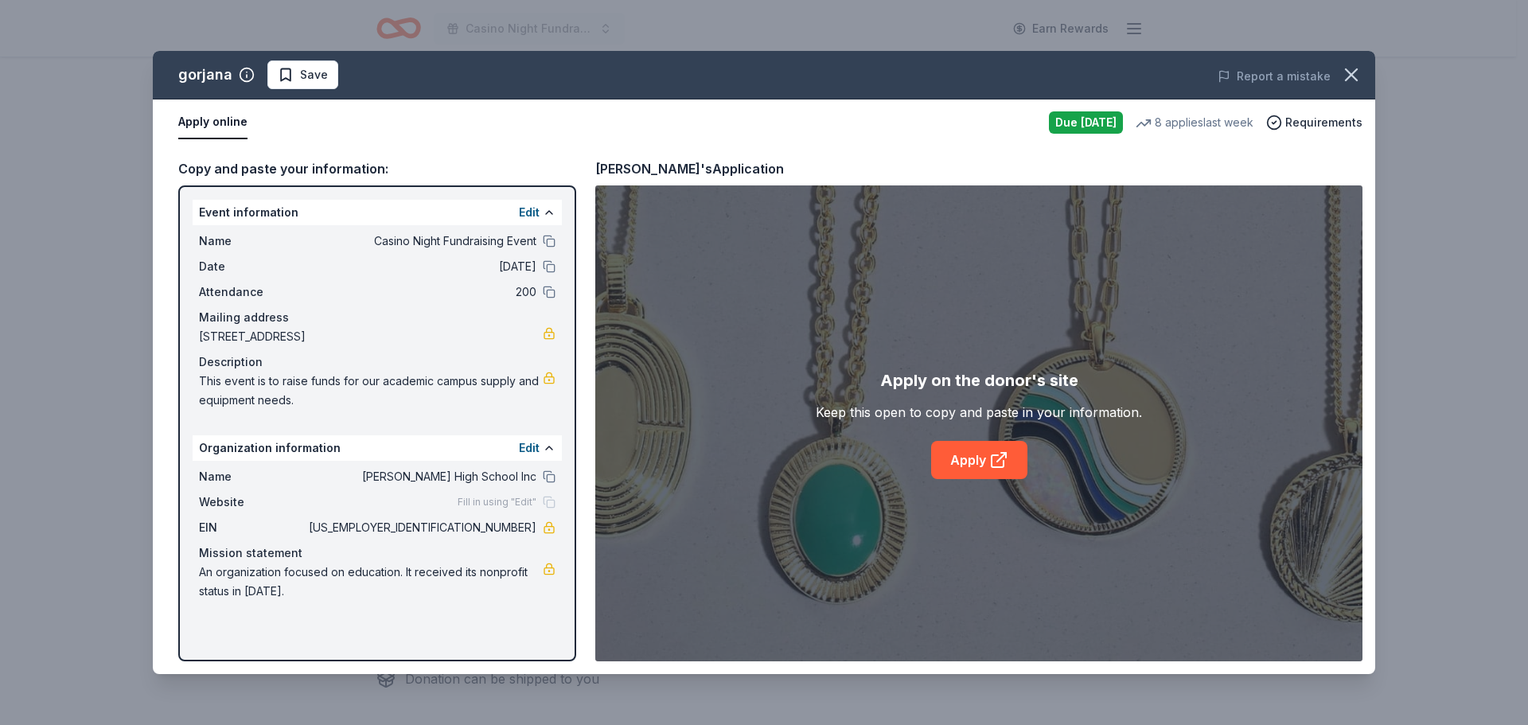
drag, startPoint x: 1348, startPoint y: 74, endPoint x: 1302, endPoint y: 170, distance: 105.7
click at [1347, 76] on icon "button" at bounding box center [1351, 75] width 22 height 22
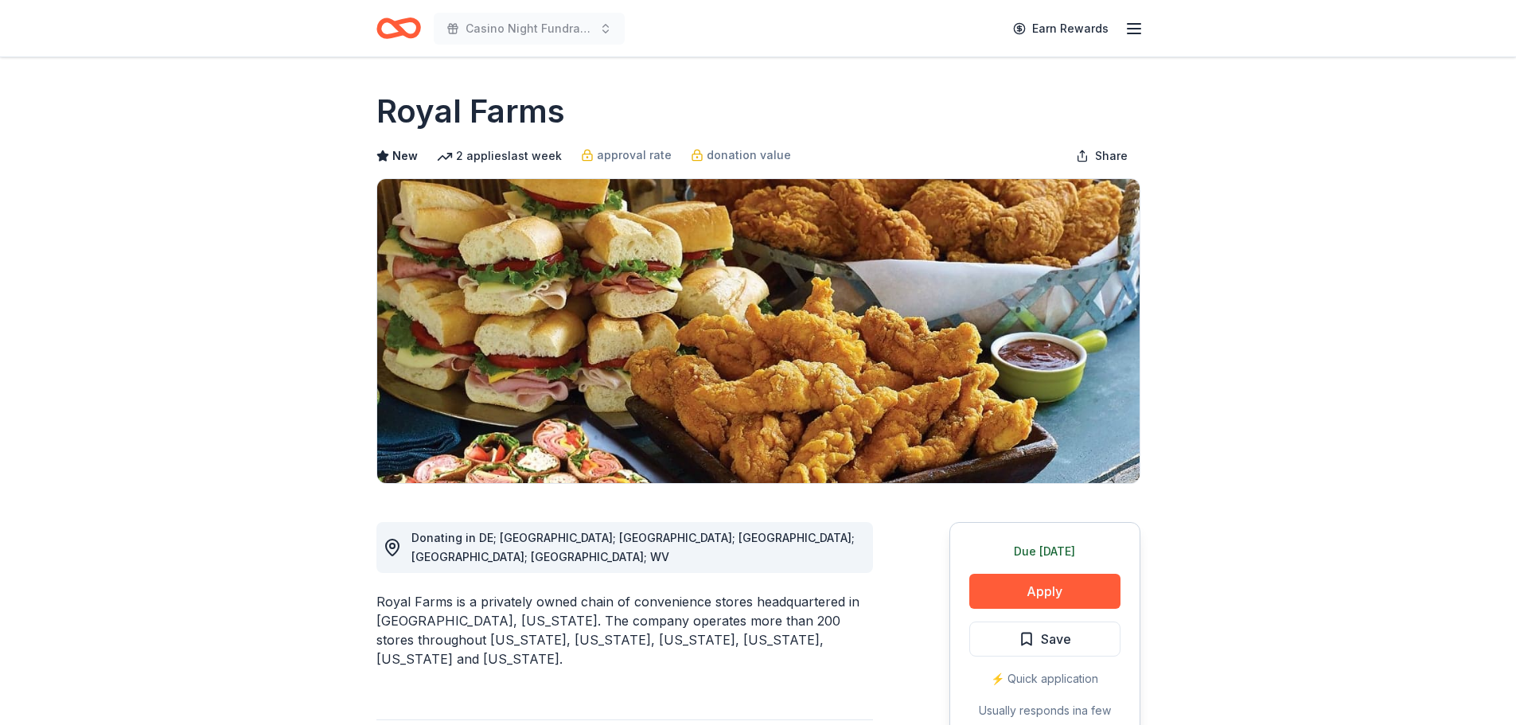
click at [1044, 587] on button "Apply" at bounding box center [1044, 591] width 151 height 35
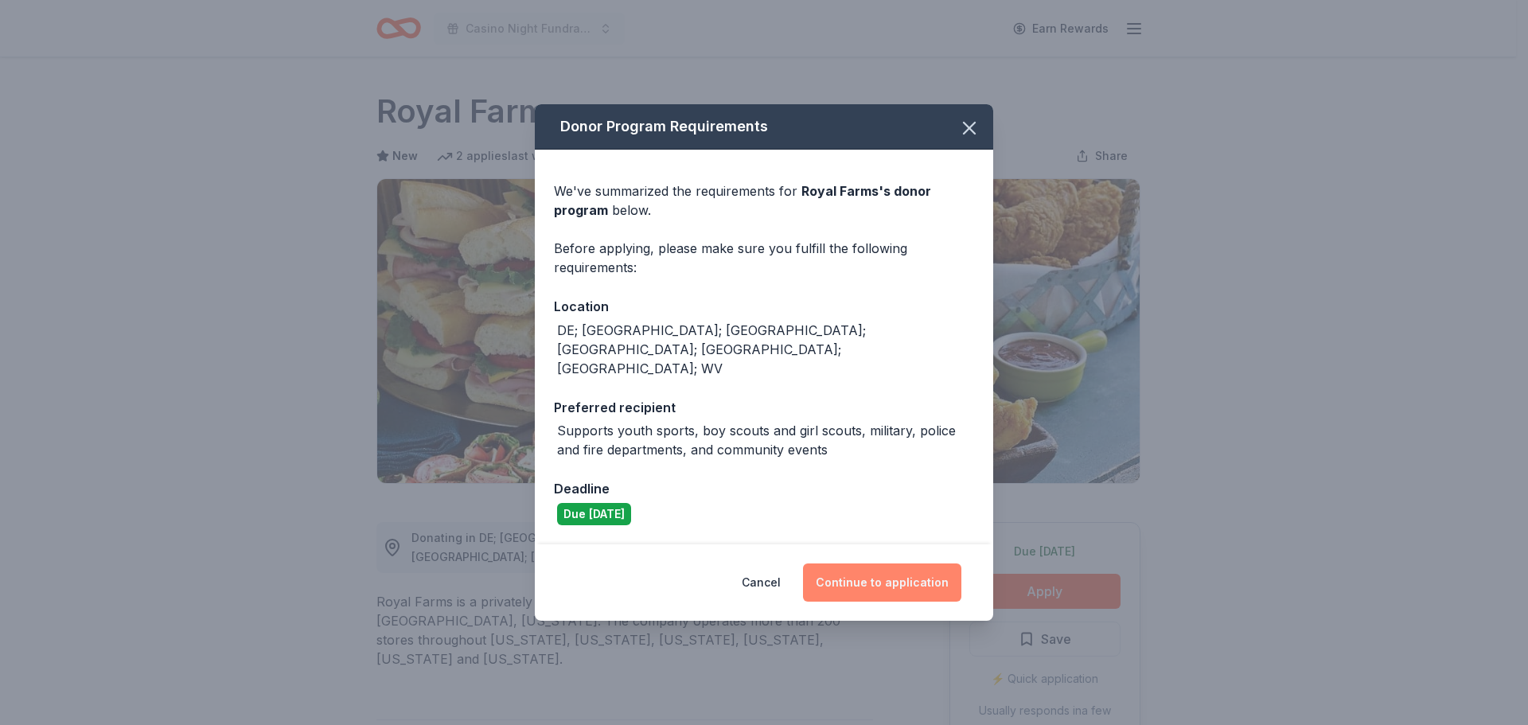
click at [907, 564] on button "Continue to application" at bounding box center [882, 583] width 158 height 38
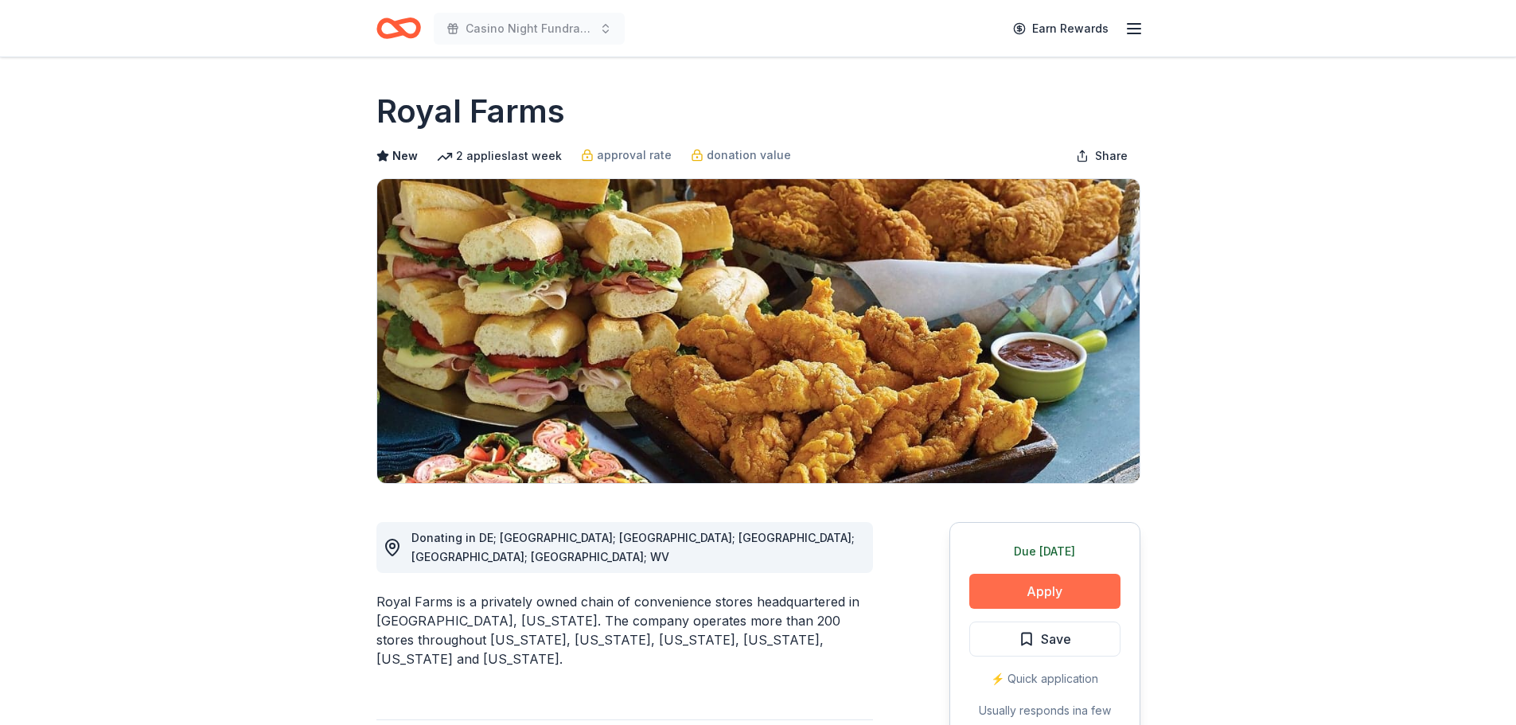
click at [1077, 591] on button "Apply" at bounding box center [1044, 591] width 151 height 35
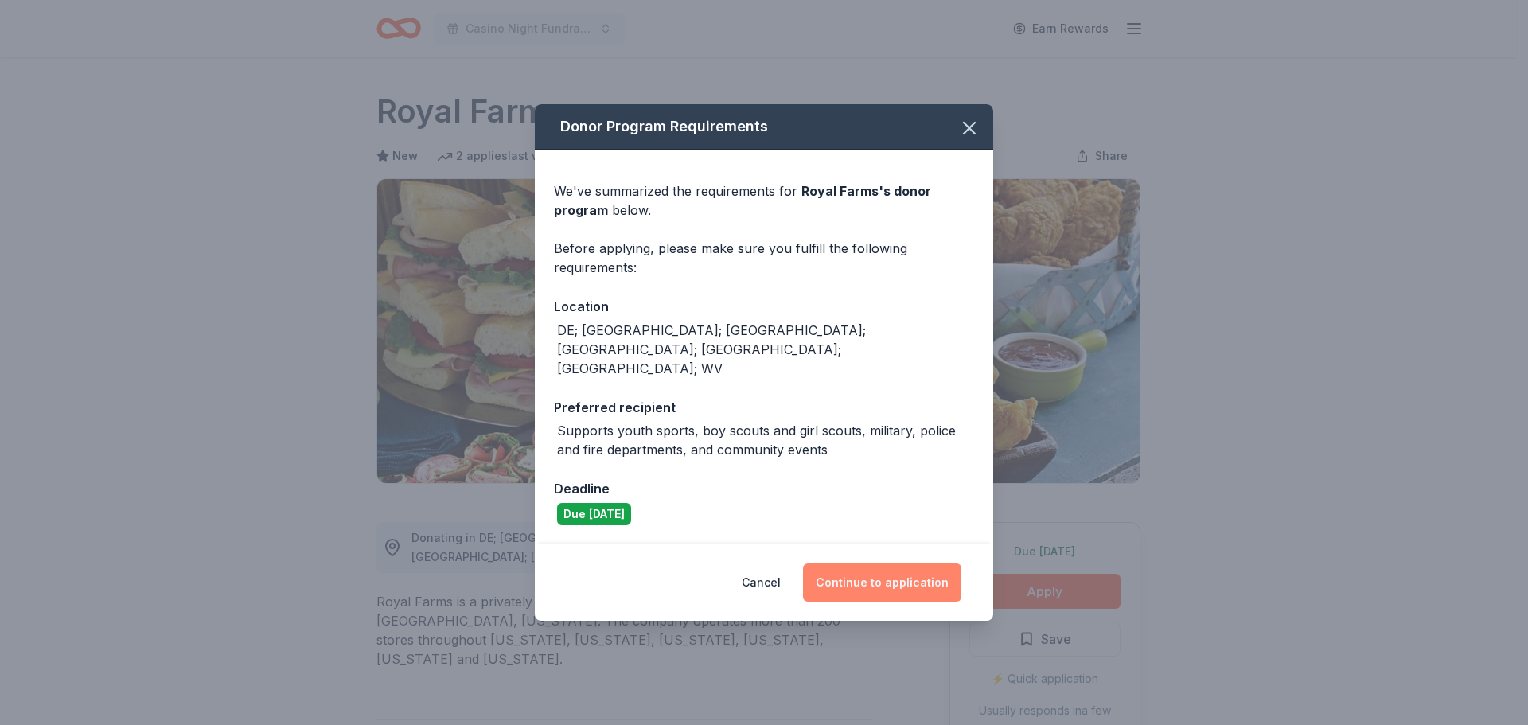
click at [908, 570] on button "Continue to application" at bounding box center [882, 583] width 158 height 38
